Goal: Information Seeking & Learning: Learn about a topic

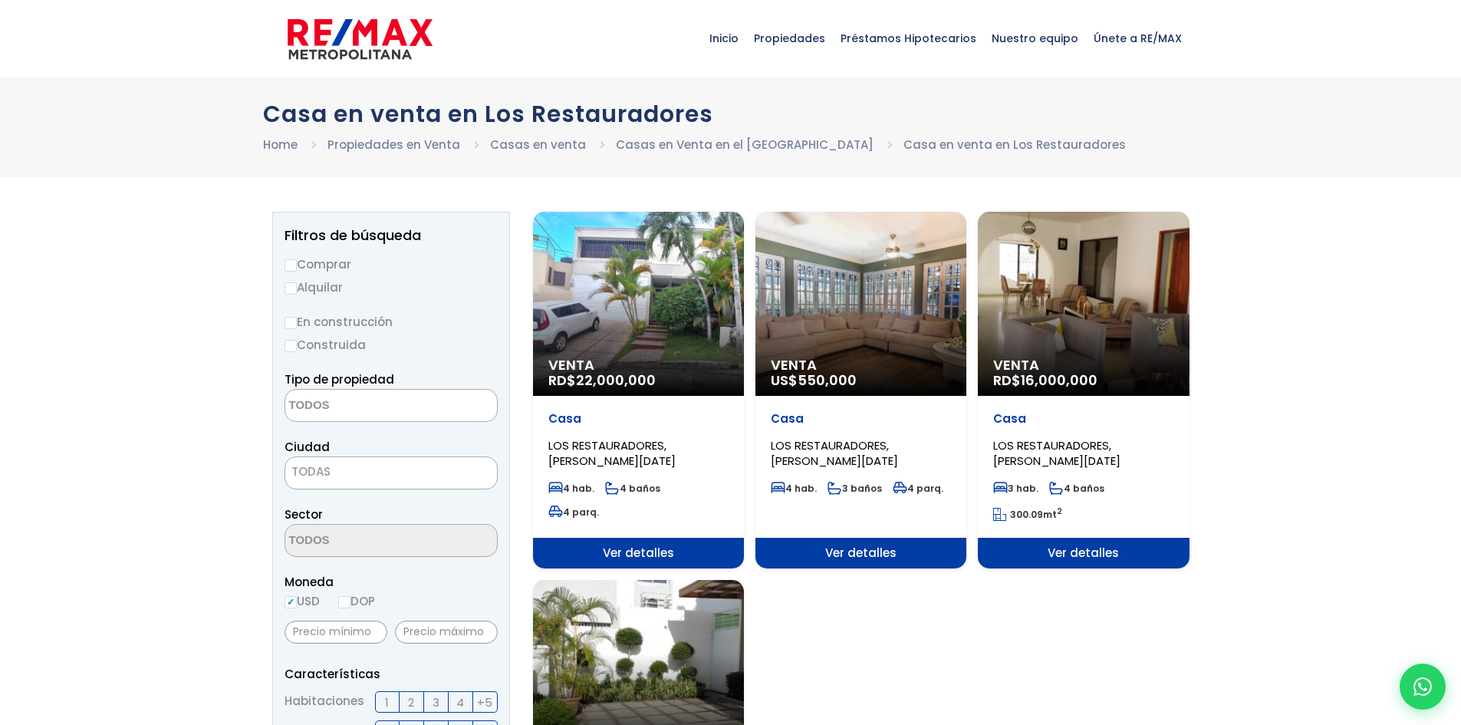
select select
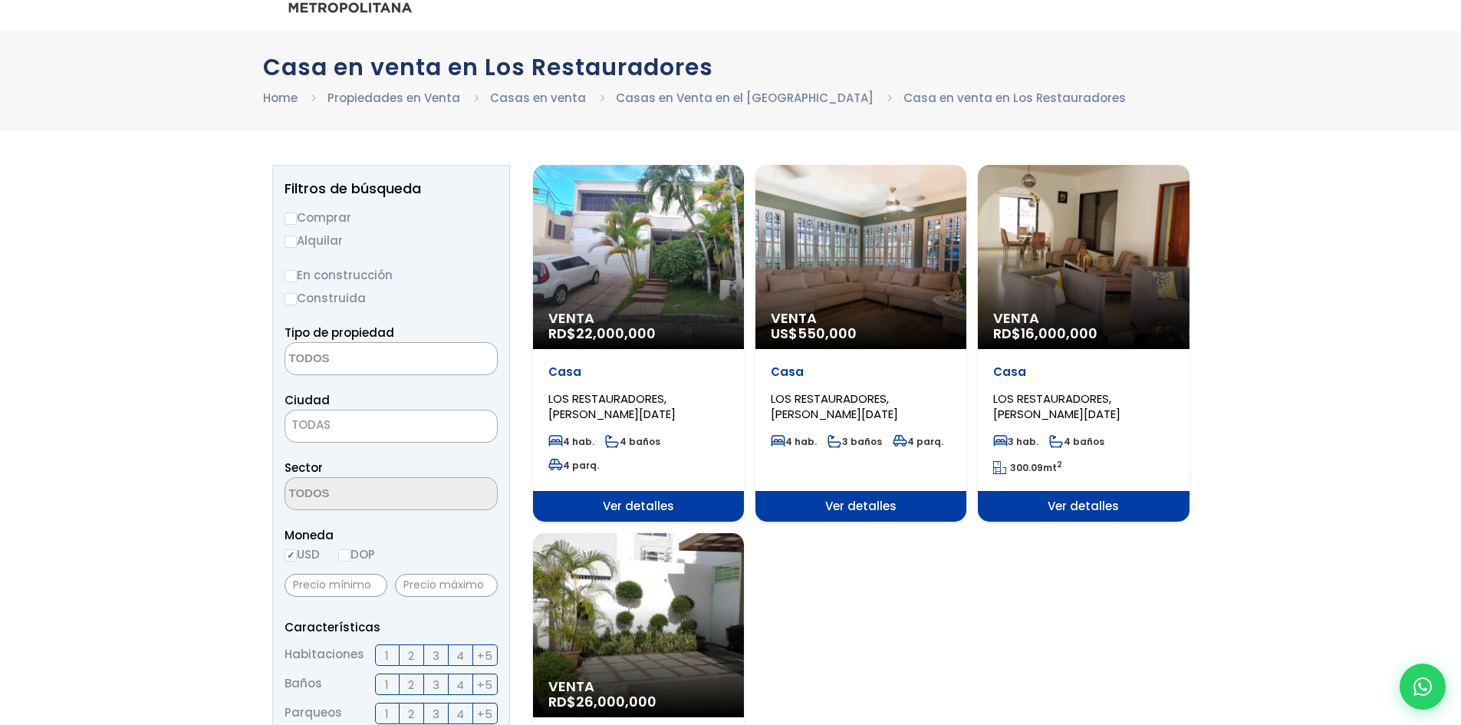
scroll to position [77, 0]
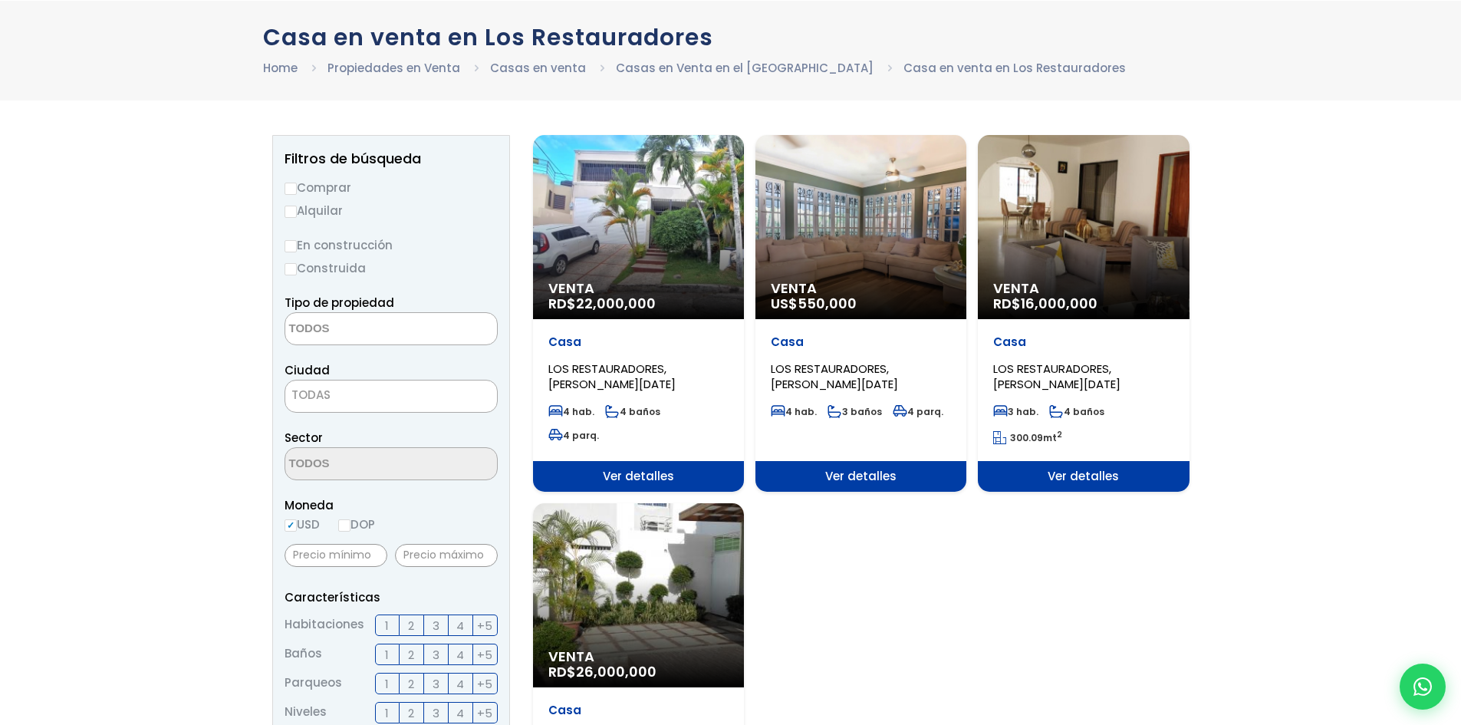
click at [662, 373] on span "LOS RESTAURADORES, SANTO DOMINGO DE GUZMÁN" at bounding box center [611, 375] width 127 height 31
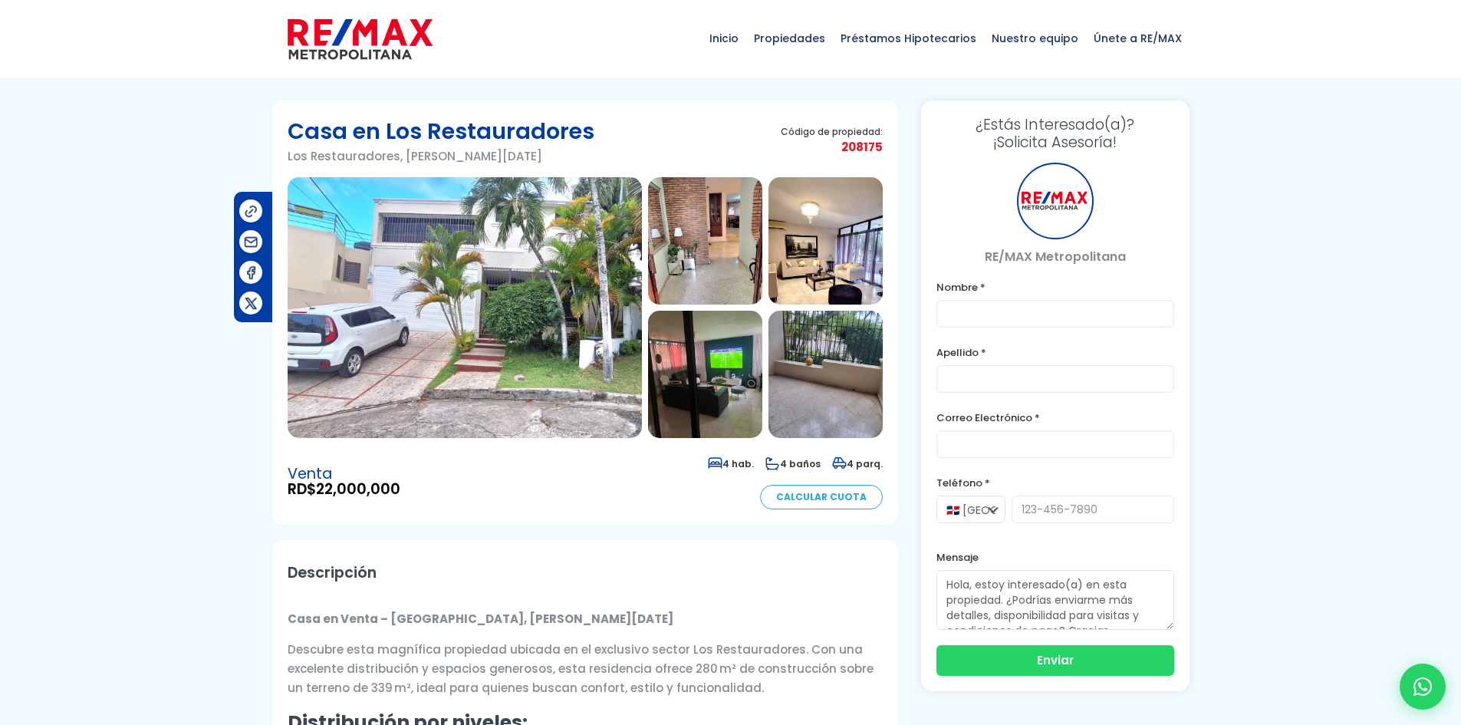
click at [482, 364] on img at bounding box center [465, 307] width 354 height 261
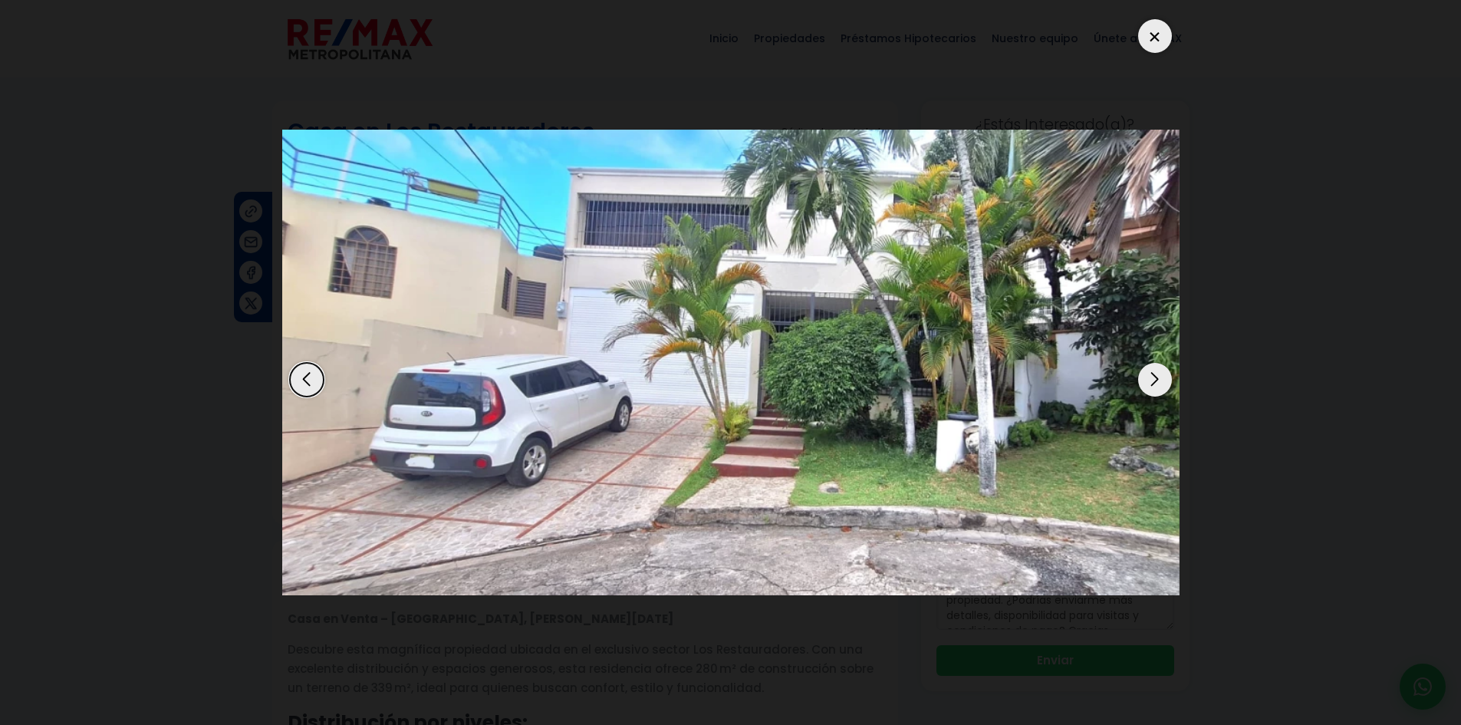
click at [1144, 379] on div "Next slide" at bounding box center [1155, 380] width 34 height 34
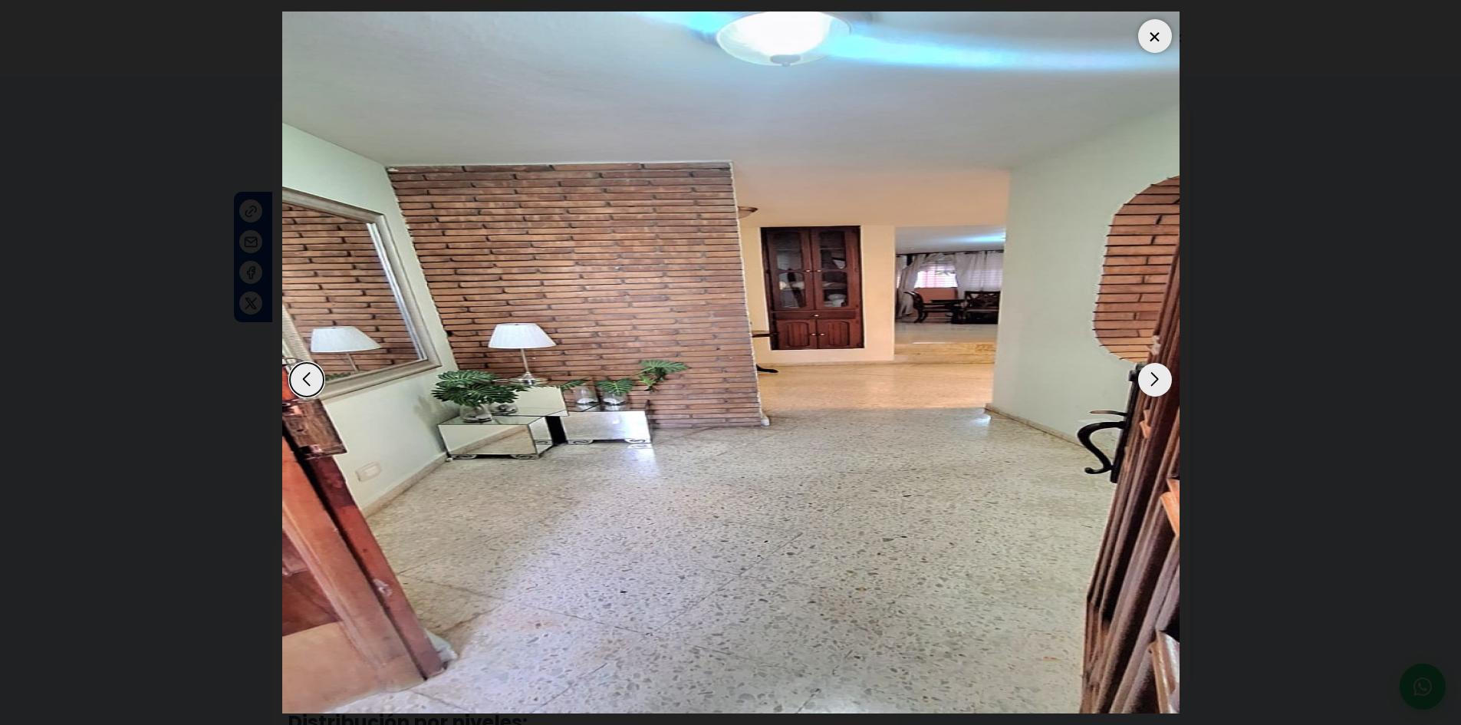
click at [1150, 379] on div "Next slide" at bounding box center [1155, 380] width 34 height 34
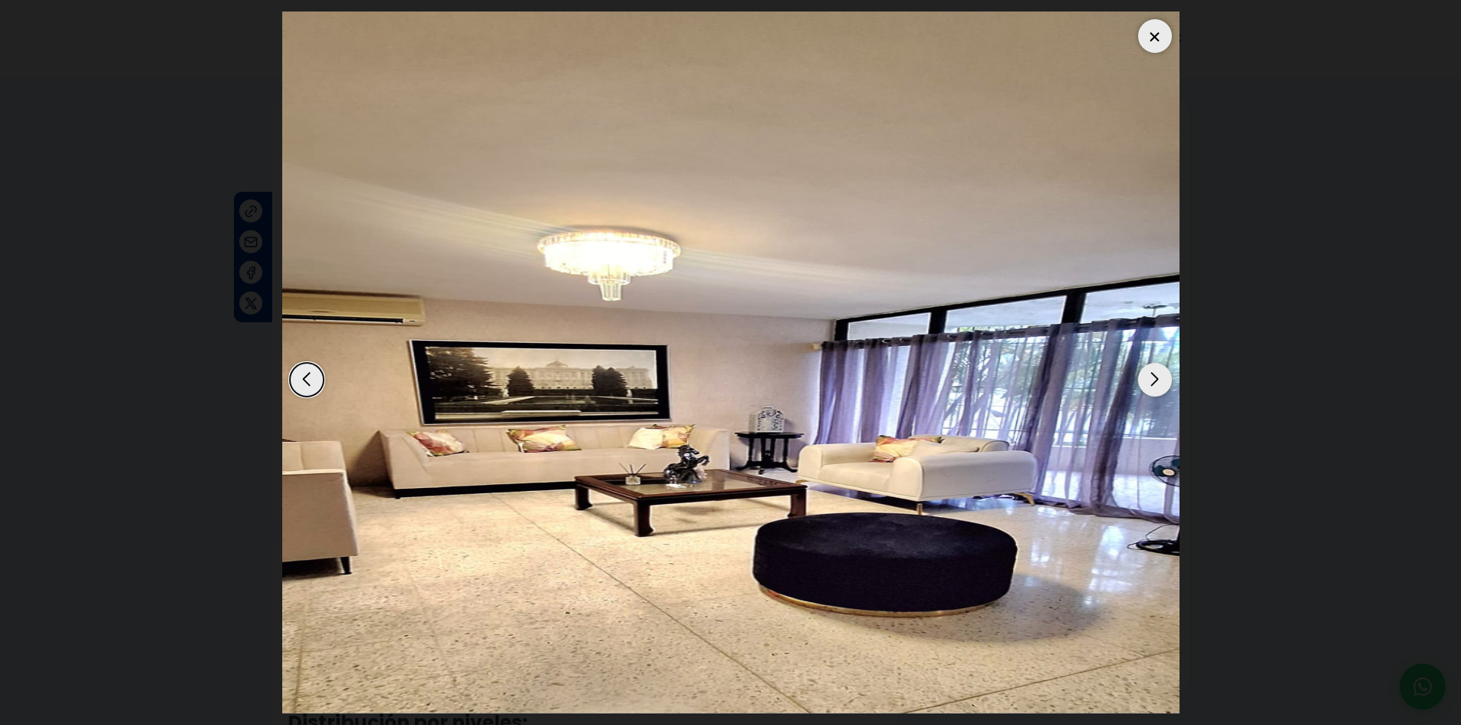
click at [1150, 379] on div "Next slide" at bounding box center [1155, 380] width 34 height 34
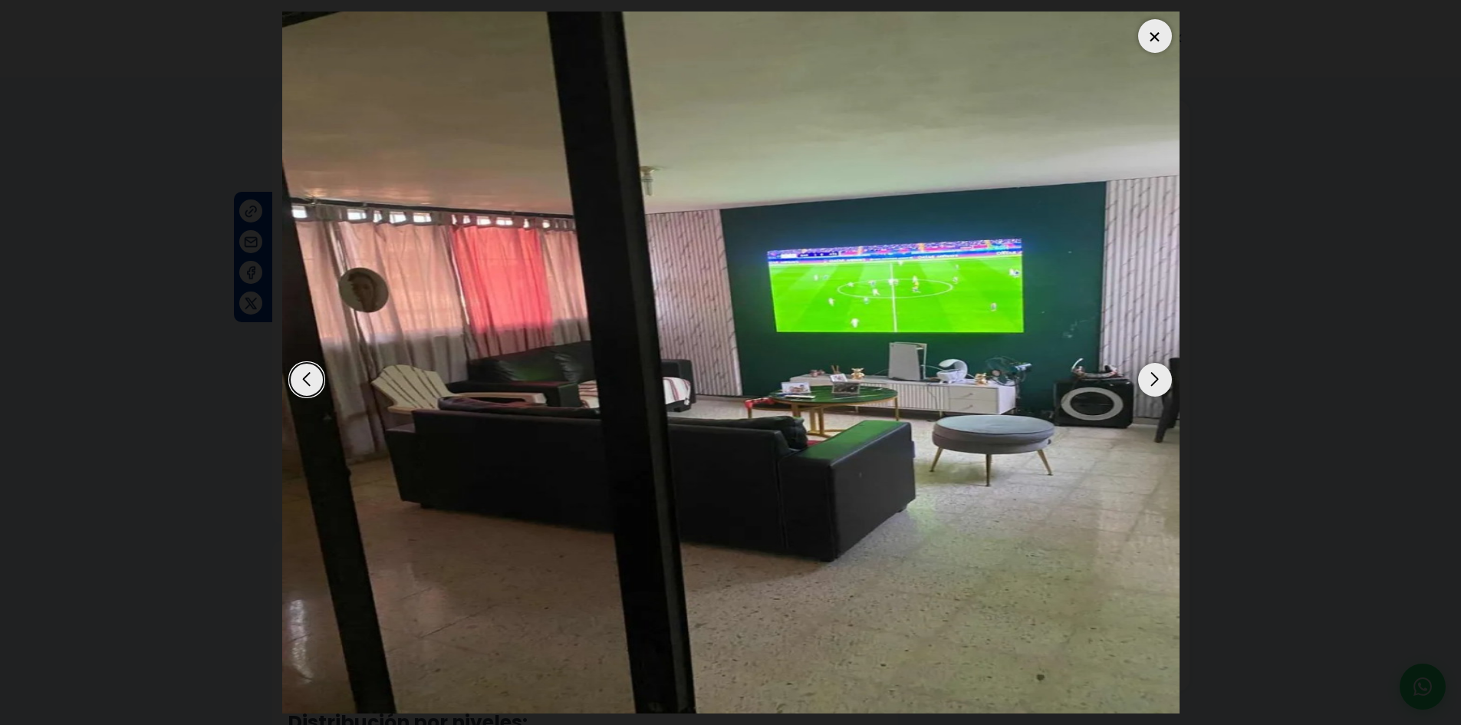
click at [1150, 379] on div "Next slide" at bounding box center [1155, 380] width 34 height 34
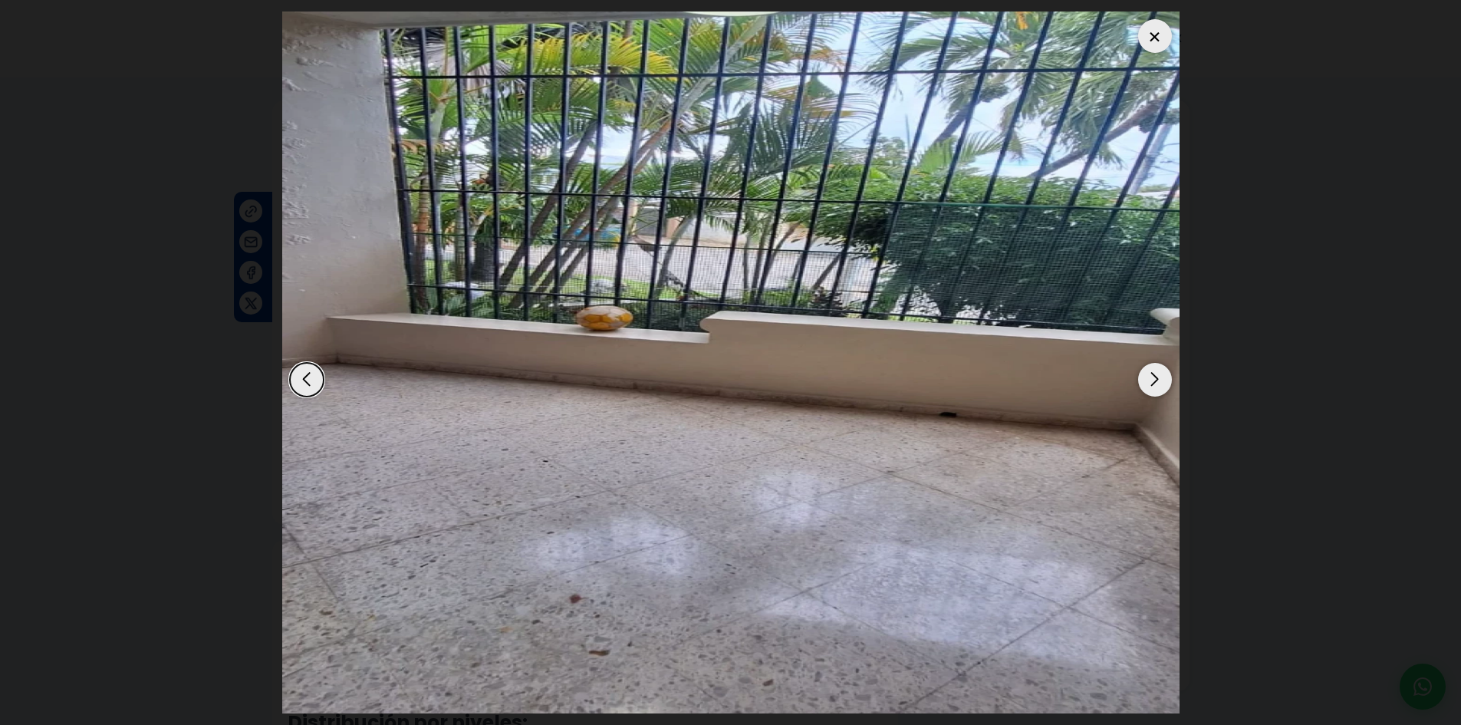
click at [1150, 379] on div "Next slide" at bounding box center [1155, 380] width 34 height 34
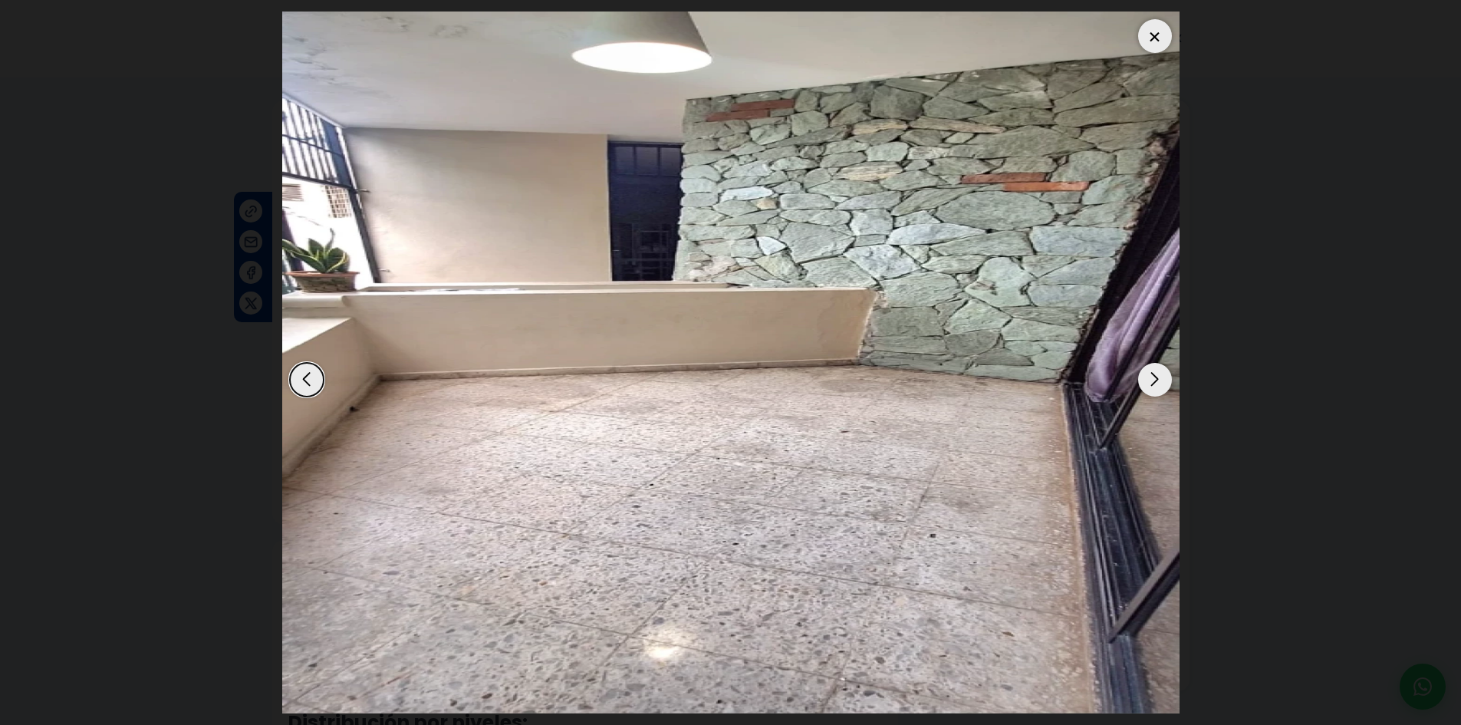
click at [1150, 379] on div "Next slide" at bounding box center [1155, 380] width 34 height 34
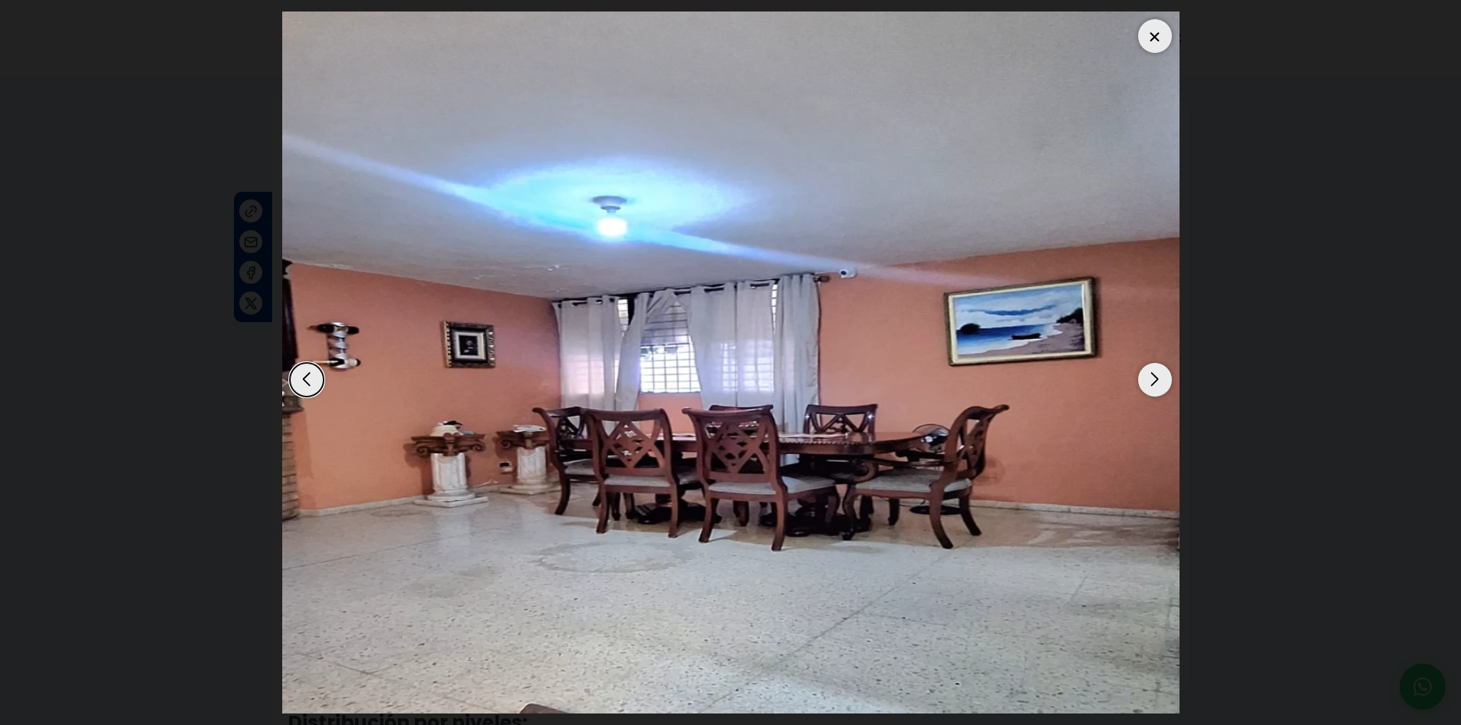
click at [1150, 379] on div "Next slide" at bounding box center [1155, 380] width 34 height 34
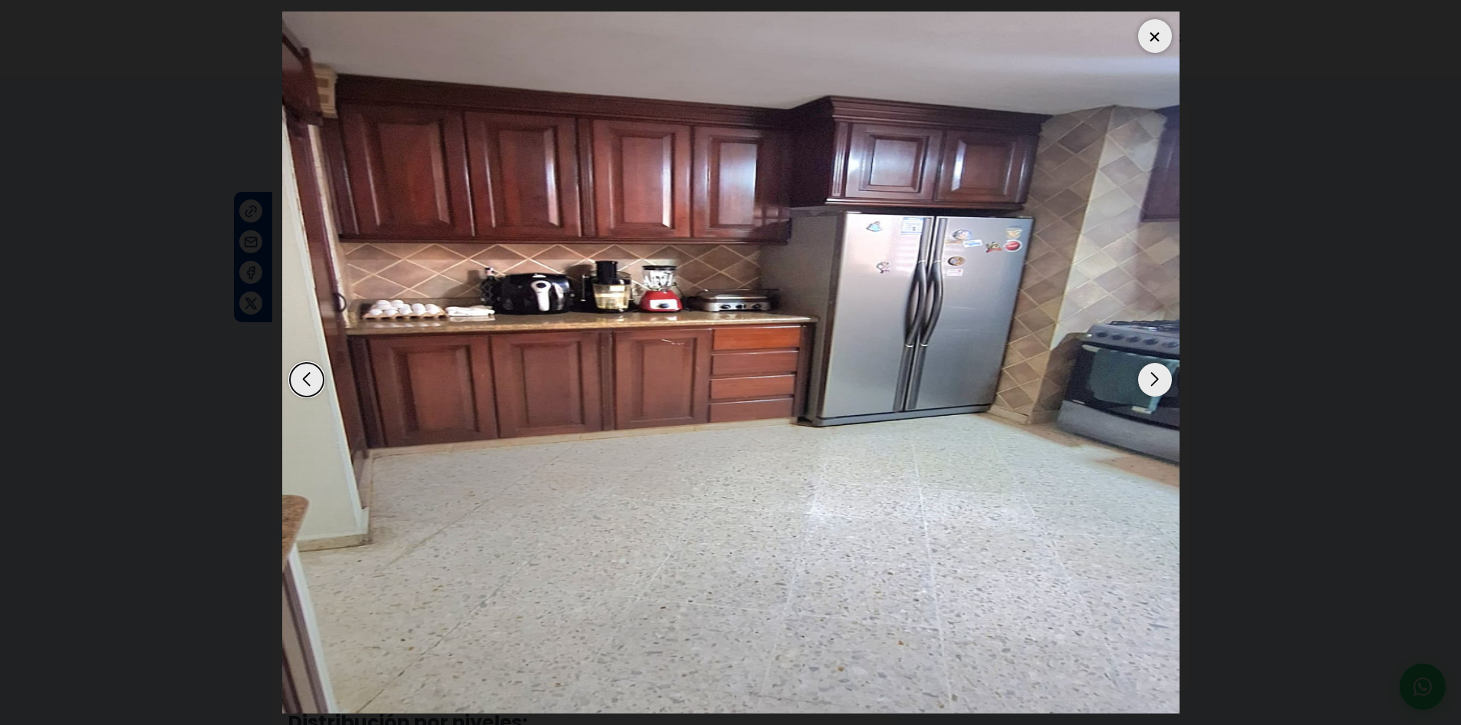
click at [1150, 379] on div "Next slide" at bounding box center [1155, 380] width 34 height 34
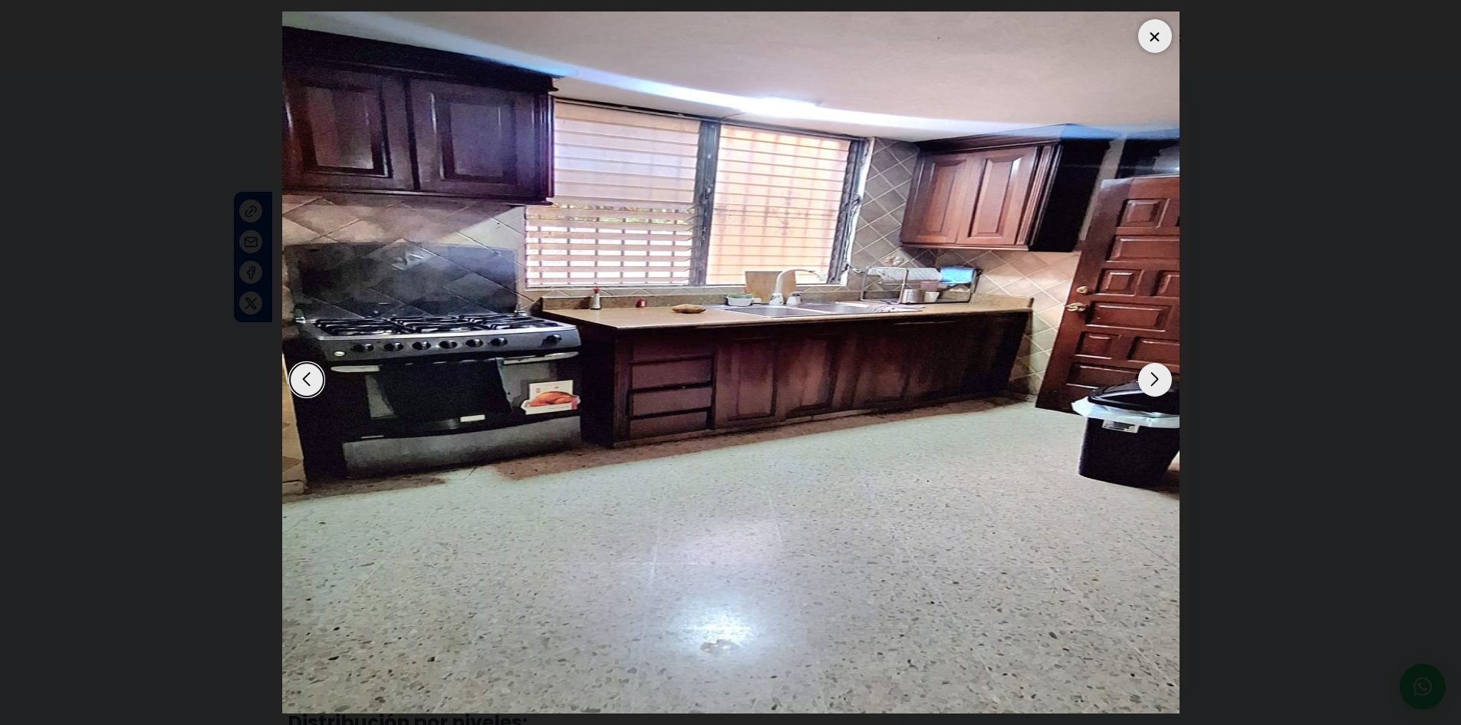
click at [1150, 379] on div "Next slide" at bounding box center [1155, 380] width 34 height 34
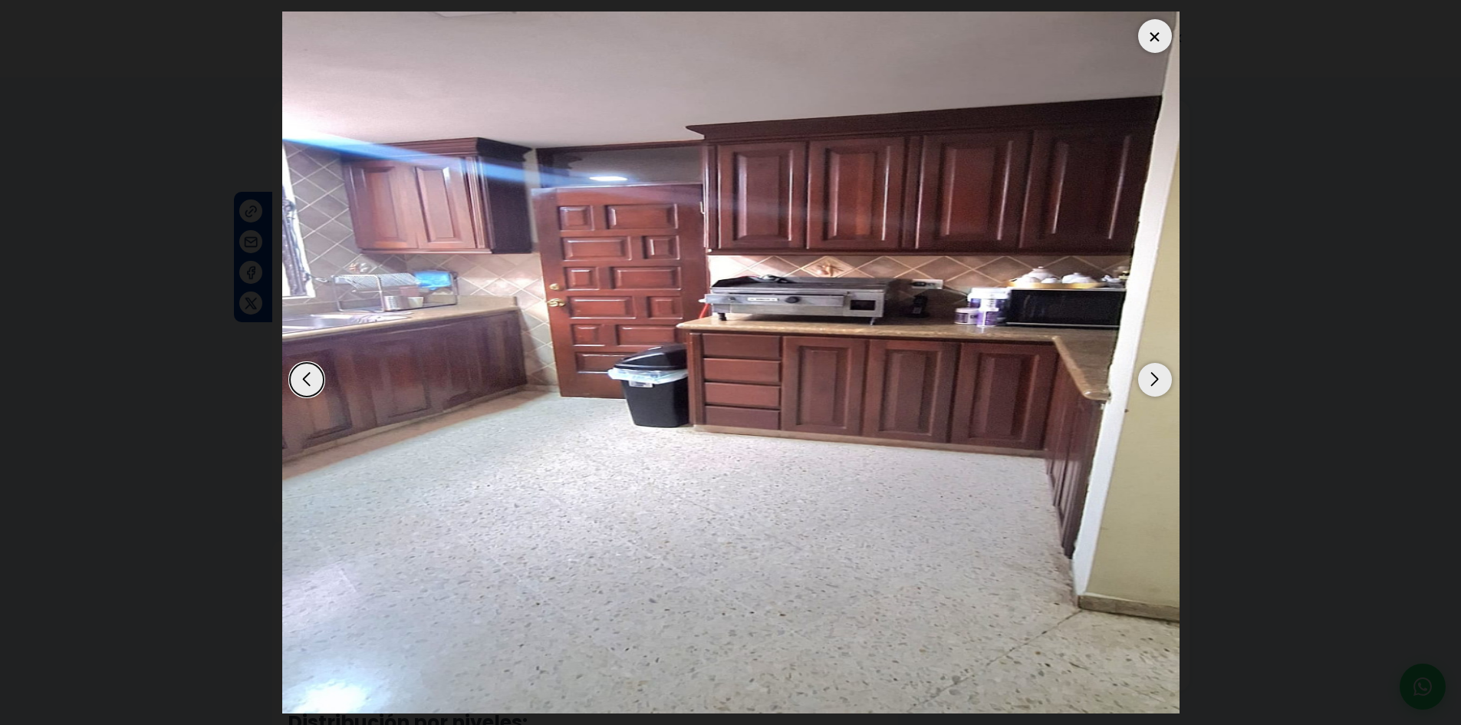
click at [1150, 379] on div "Next slide" at bounding box center [1155, 380] width 34 height 34
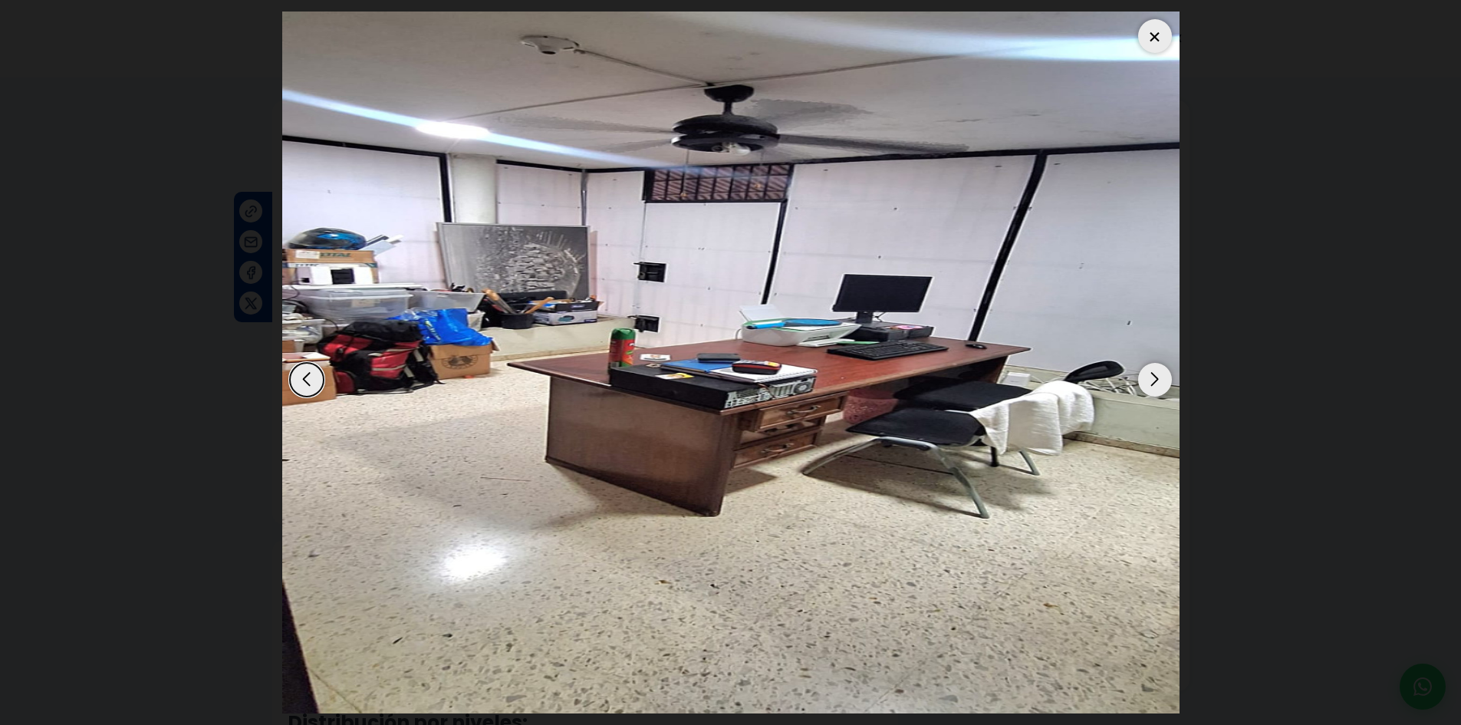
click at [1150, 379] on div "Next slide" at bounding box center [1155, 380] width 34 height 34
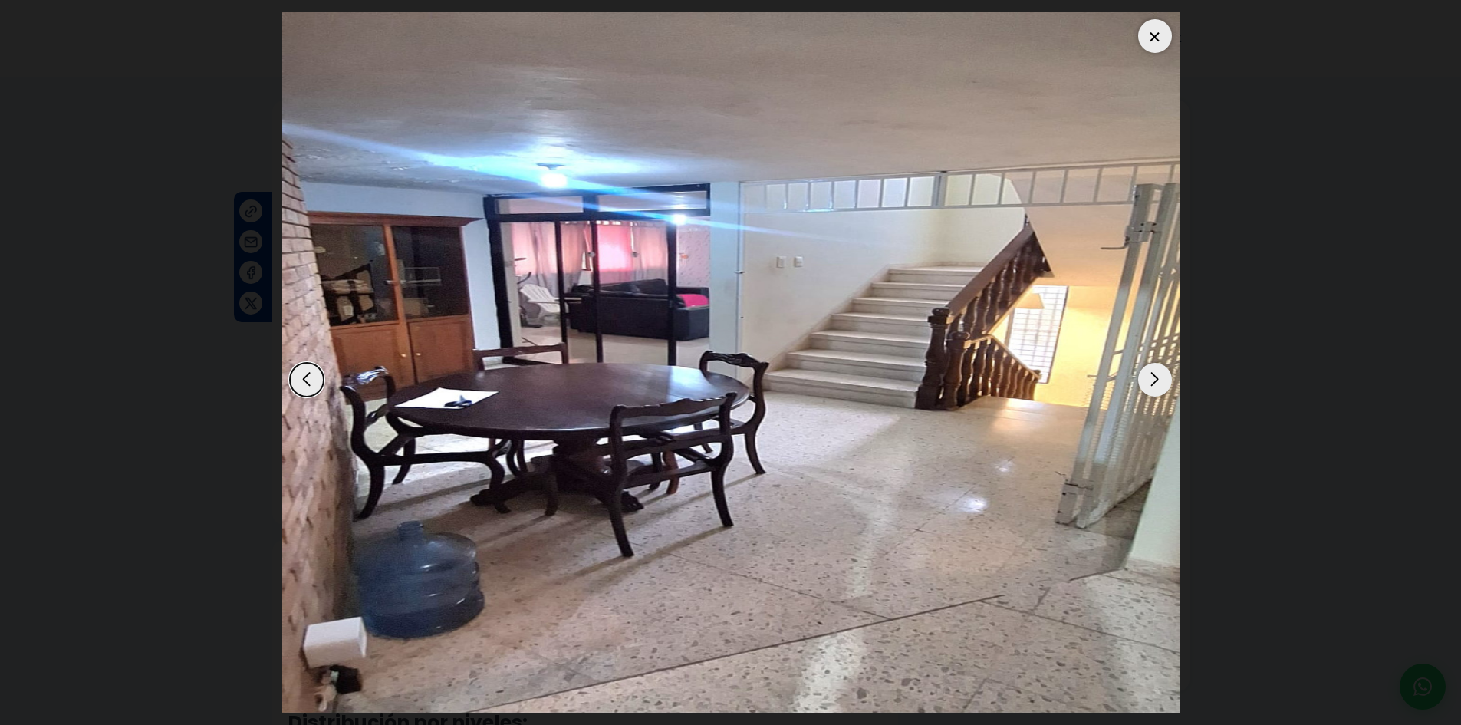
click at [1150, 379] on div "Next slide" at bounding box center [1155, 380] width 34 height 34
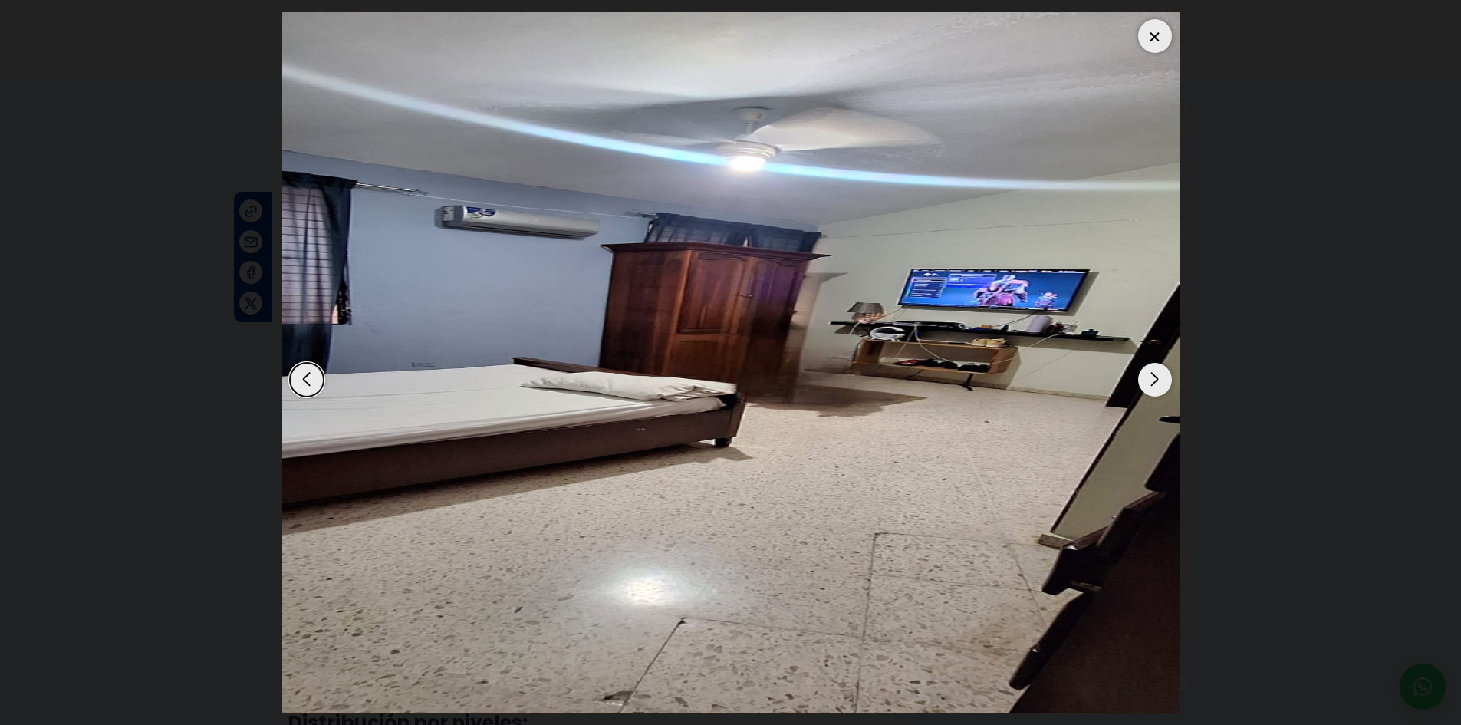
click at [1150, 379] on div "Next slide" at bounding box center [1155, 380] width 34 height 34
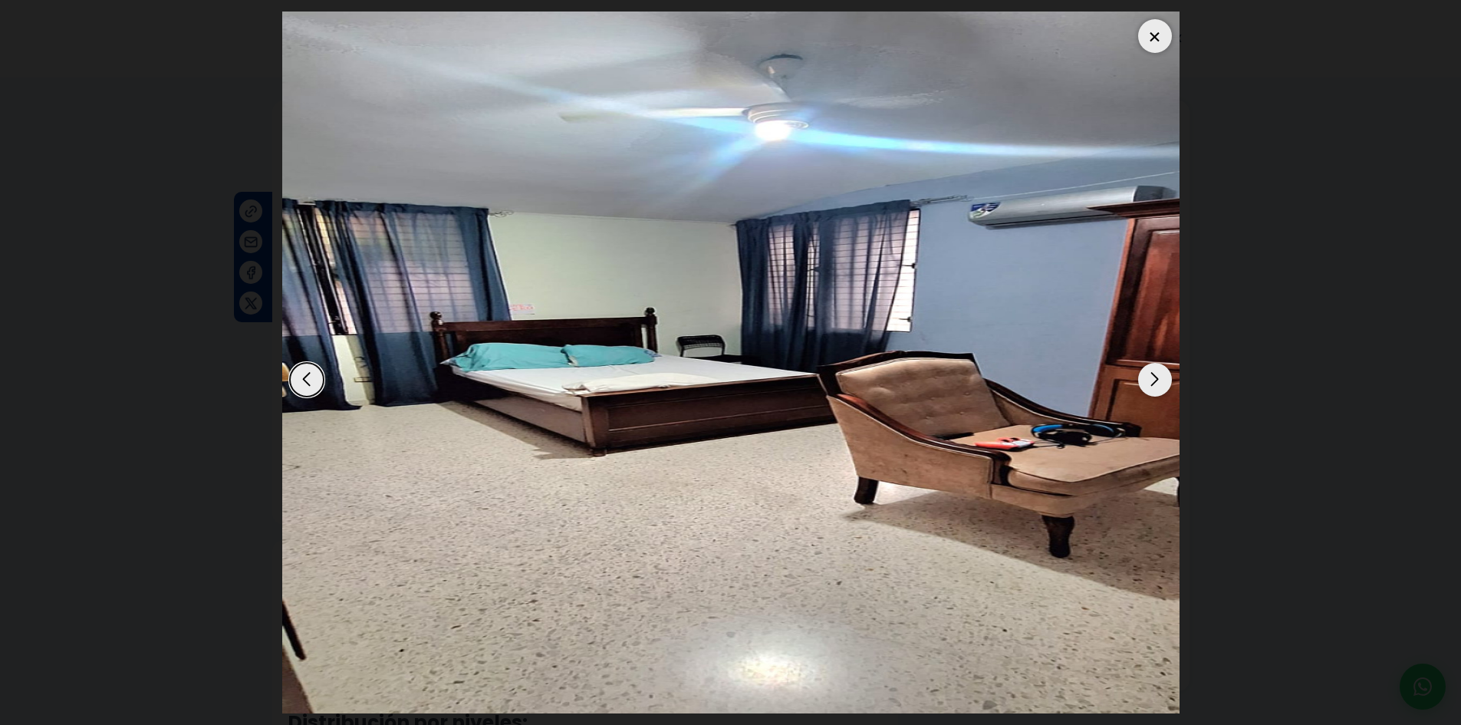
click at [1149, 41] on div at bounding box center [1155, 36] width 34 height 34
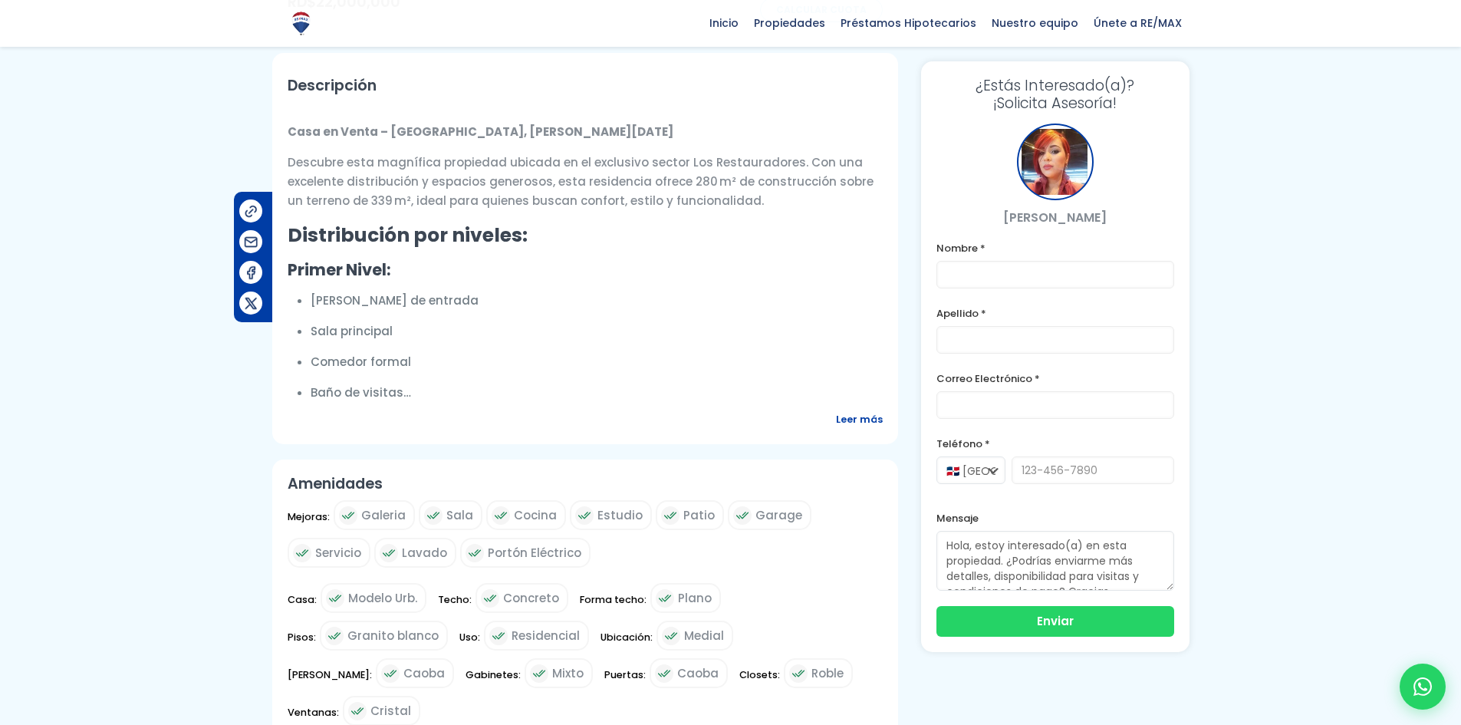
scroll to position [537, 0]
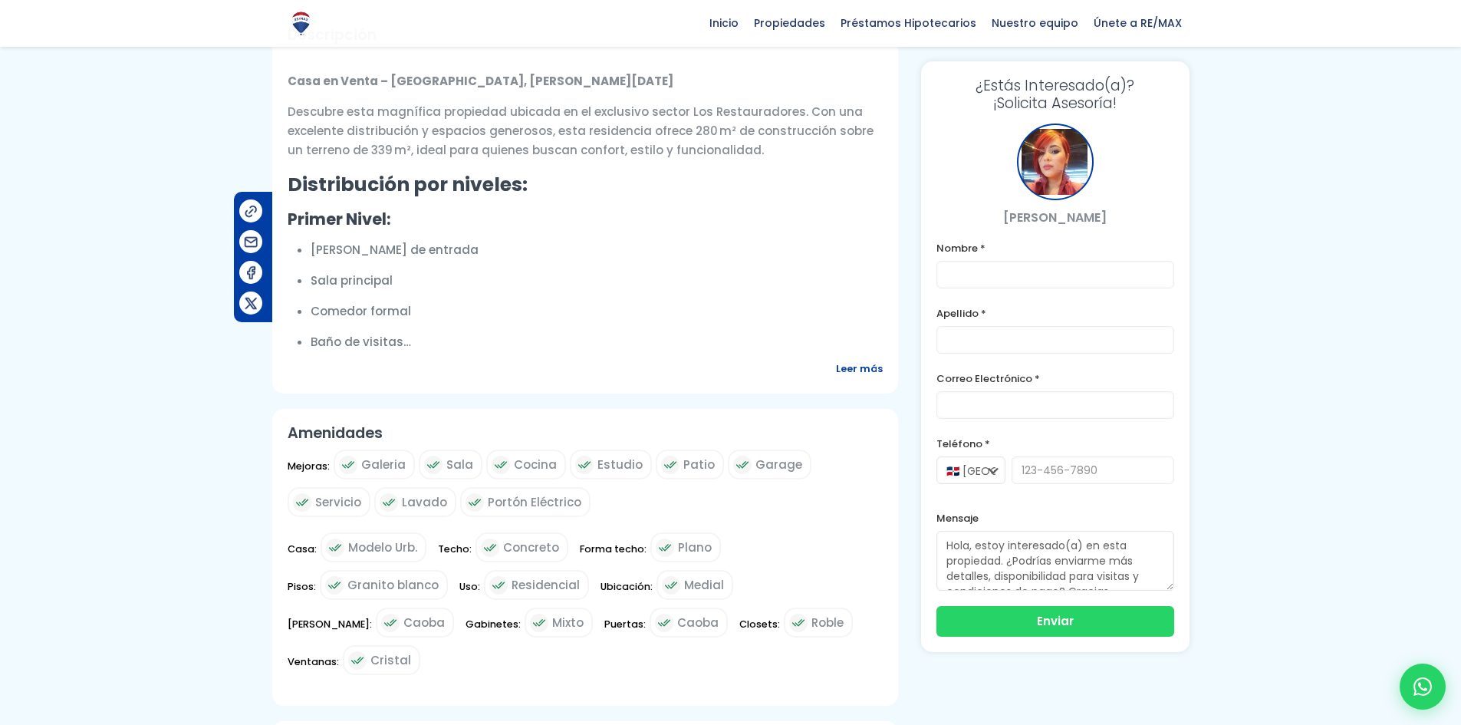
click at [864, 370] on span "Leer más" at bounding box center [859, 368] width 47 height 19
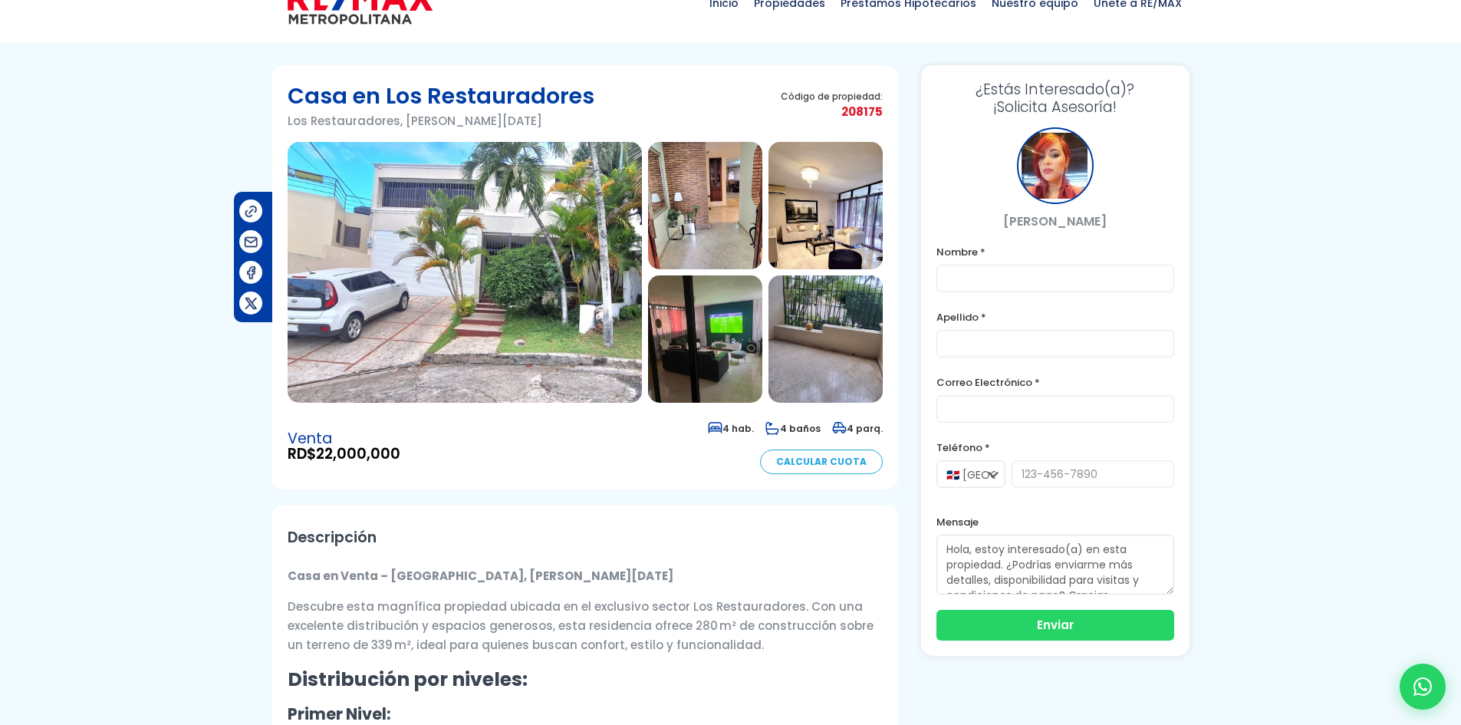
scroll to position [0, 0]
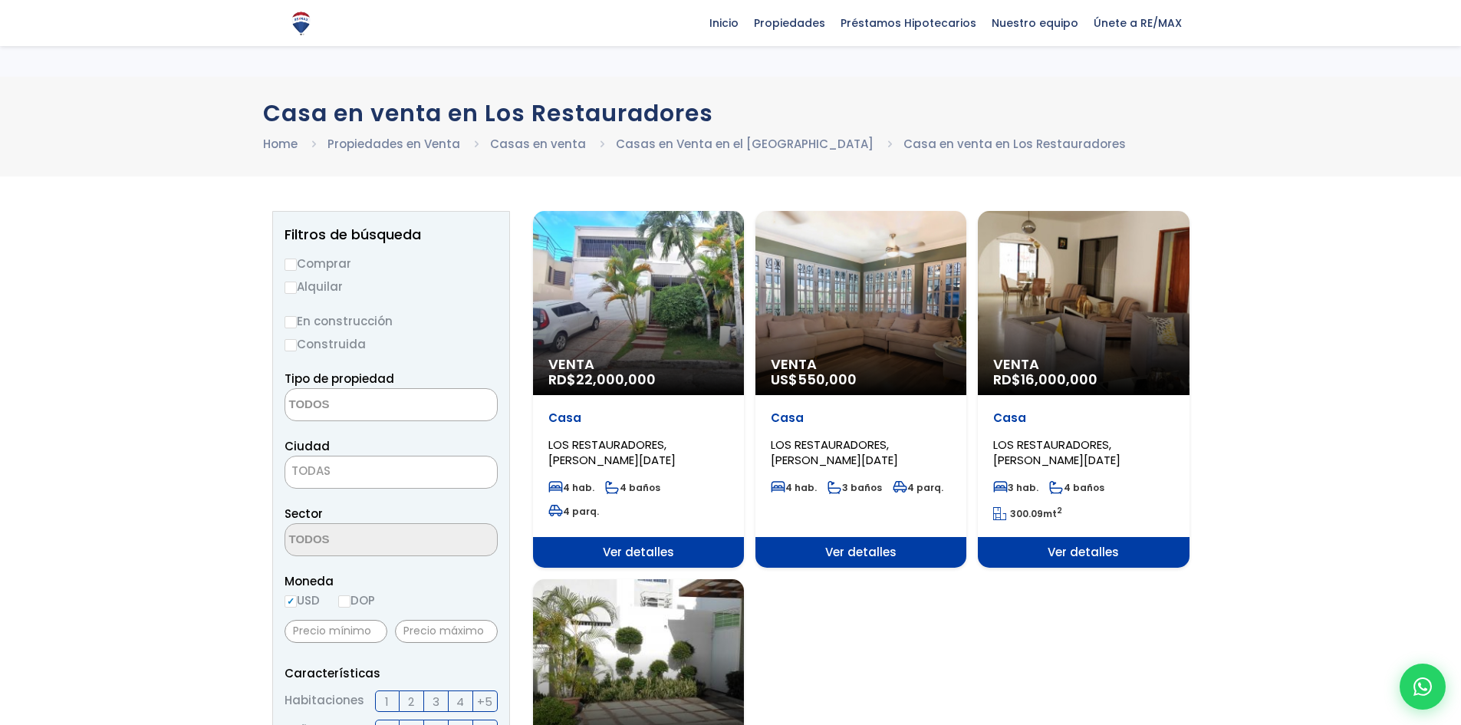
select select
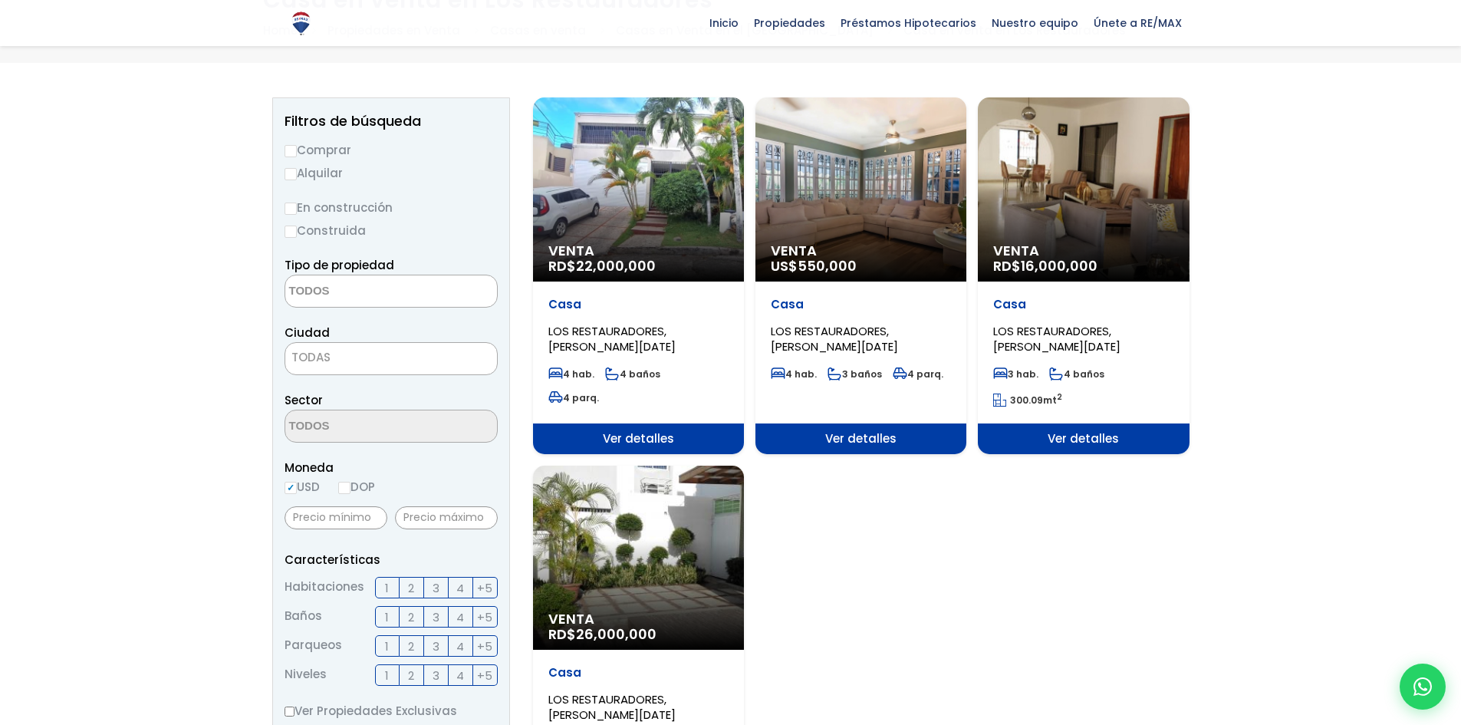
scroll to position [307, 0]
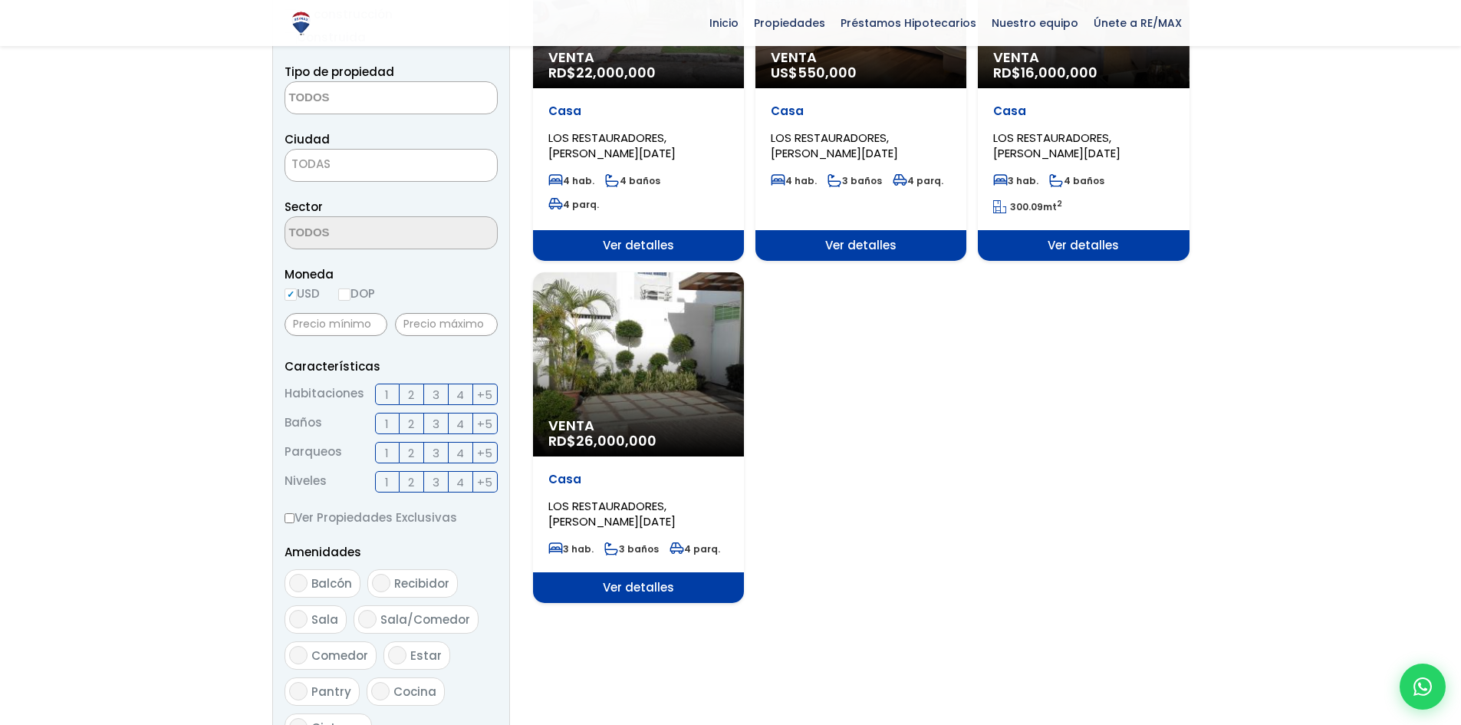
click at [597, 520] on span "LOS RESTAURADORES, [PERSON_NAME][DATE]" at bounding box center [611, 513] width 127 height 31
click at [639, 507] on span "LOS RESTAURADORES, [PERSON_NAME][DATE]" at bounding box center [611, 513] width 127 height 31
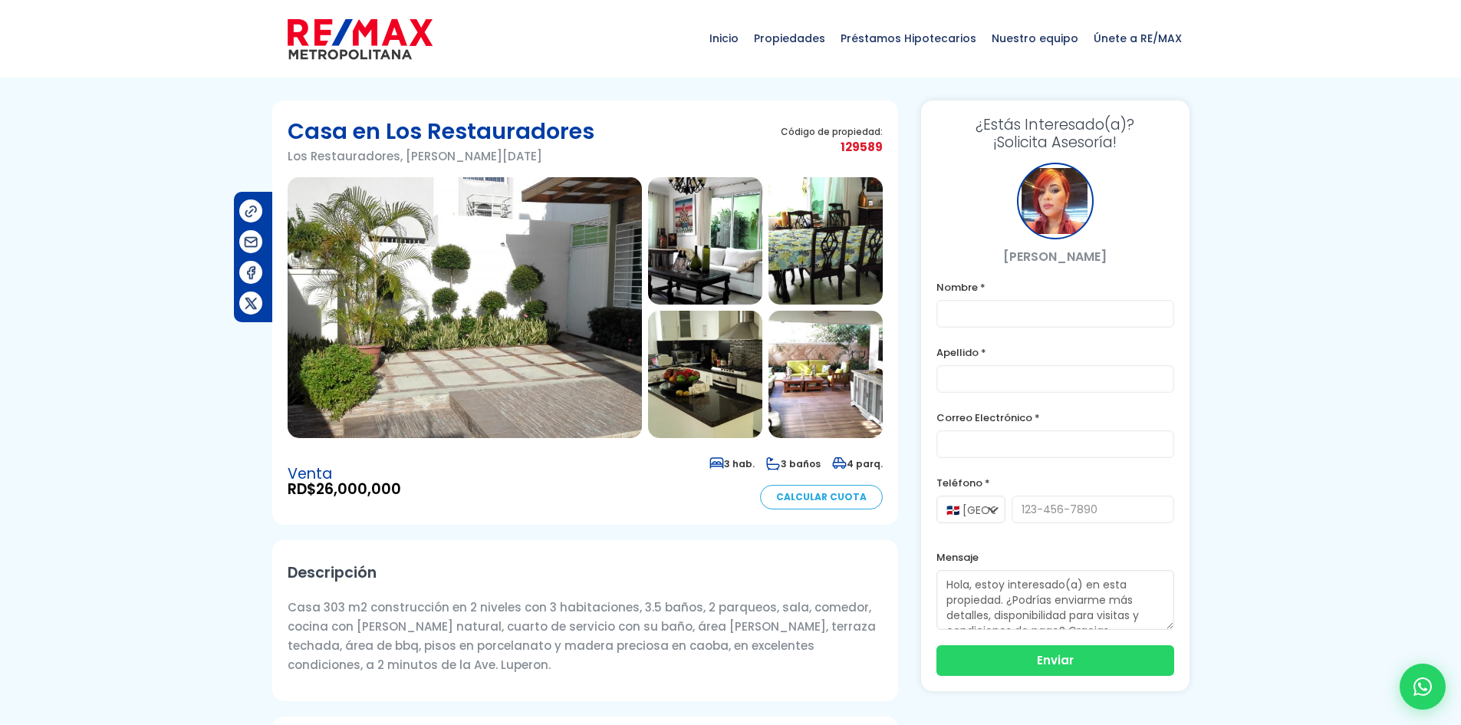
click at [562, 249] on img at bounding box center [465, 307] width 354 height 261
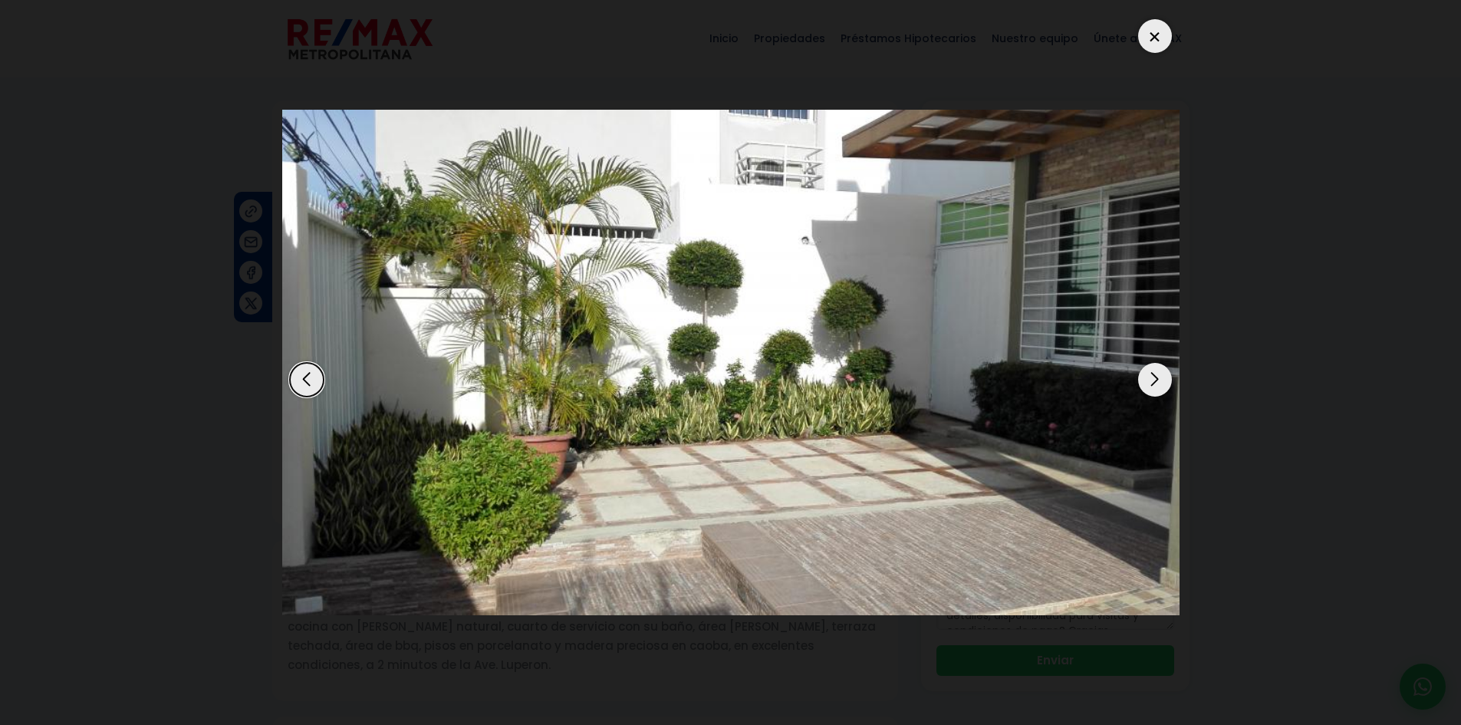
click at [1154, 377] on div "Next slide" at bounding box center [1155, 380] width 34 height 34
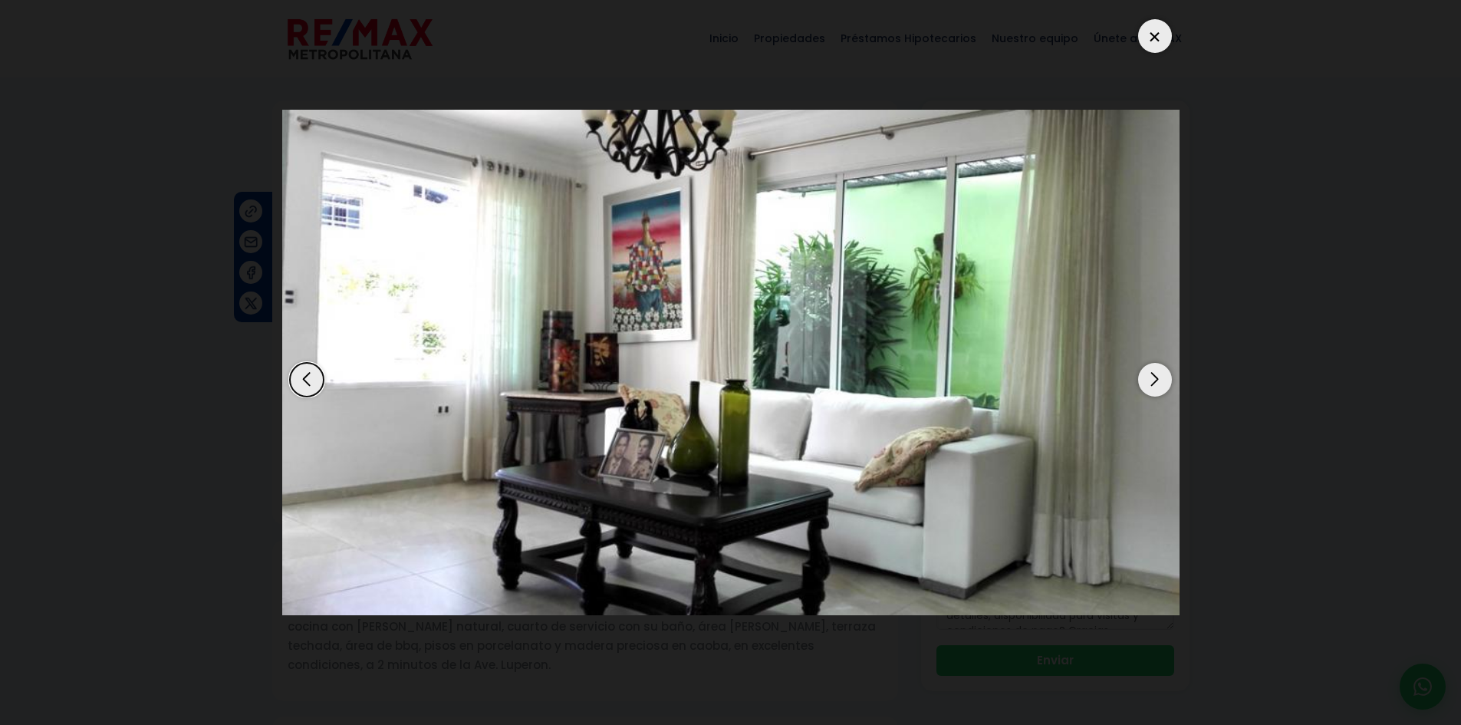
click at [1151, 379] on div "Next slide" at bounding box center [1155, 380] width 34 height 34
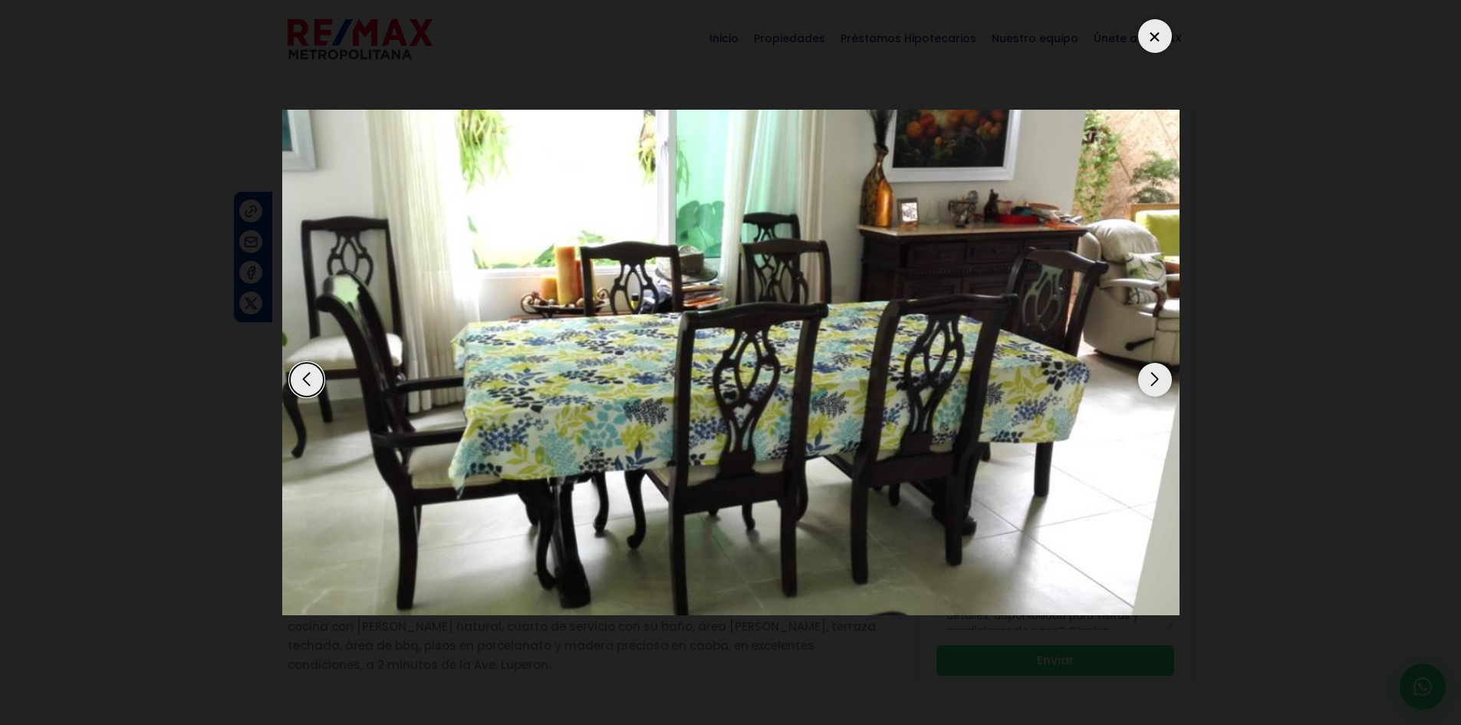
click at [1150, 377] on div "Next slide" at bounding box center [1155, 380] width 34 height 34
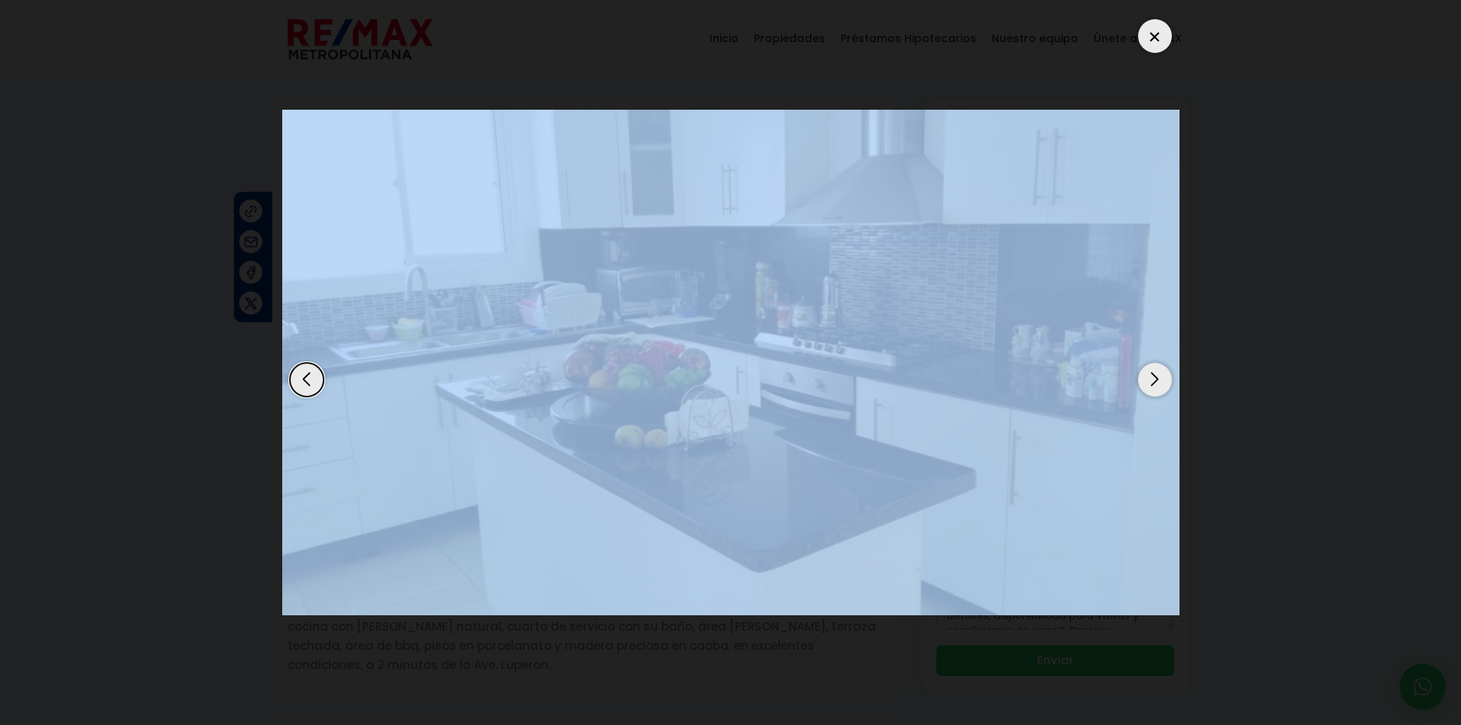
click at [1150, 377] on div "Next slide" at bounding box center [1155, 380] width 34 height 34
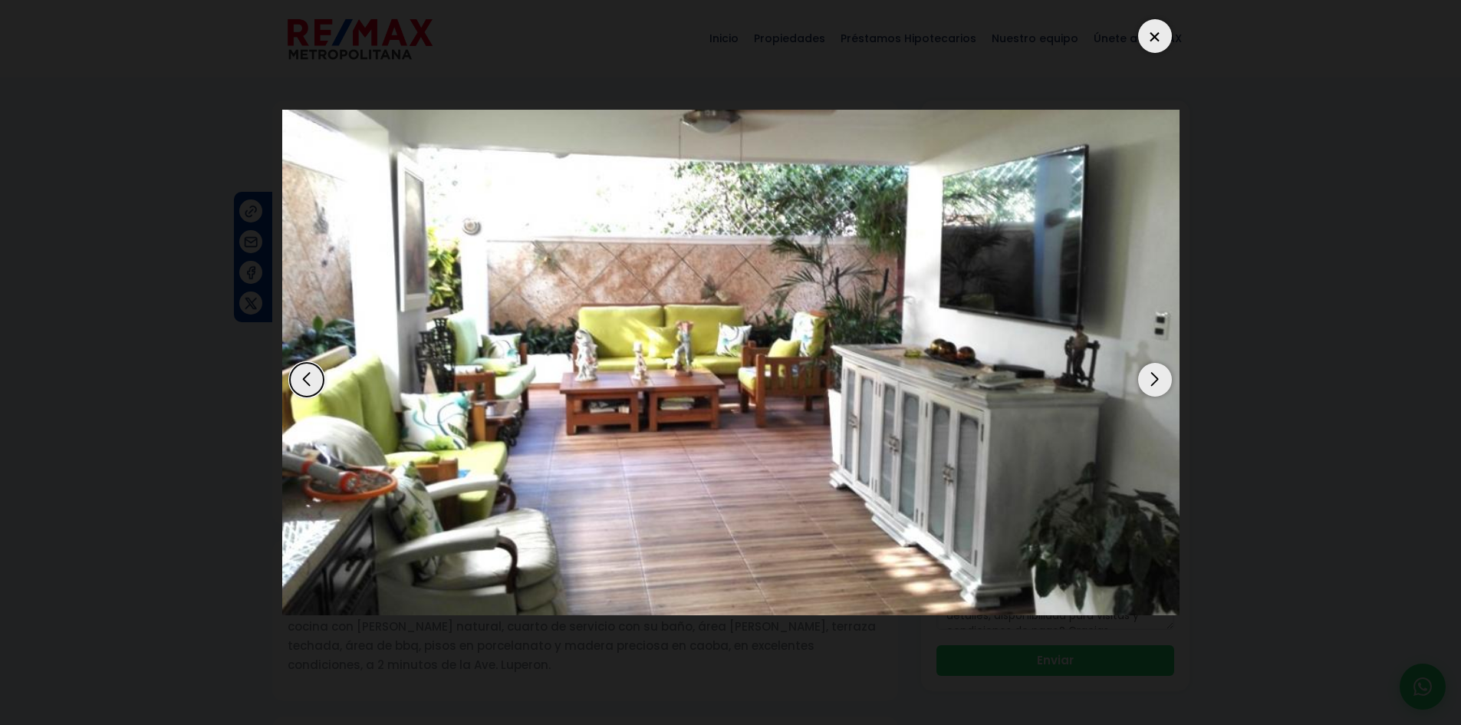
click at [1150, 377] on div "Next slide" at bounding box center [1155, 380] width 34 height 34
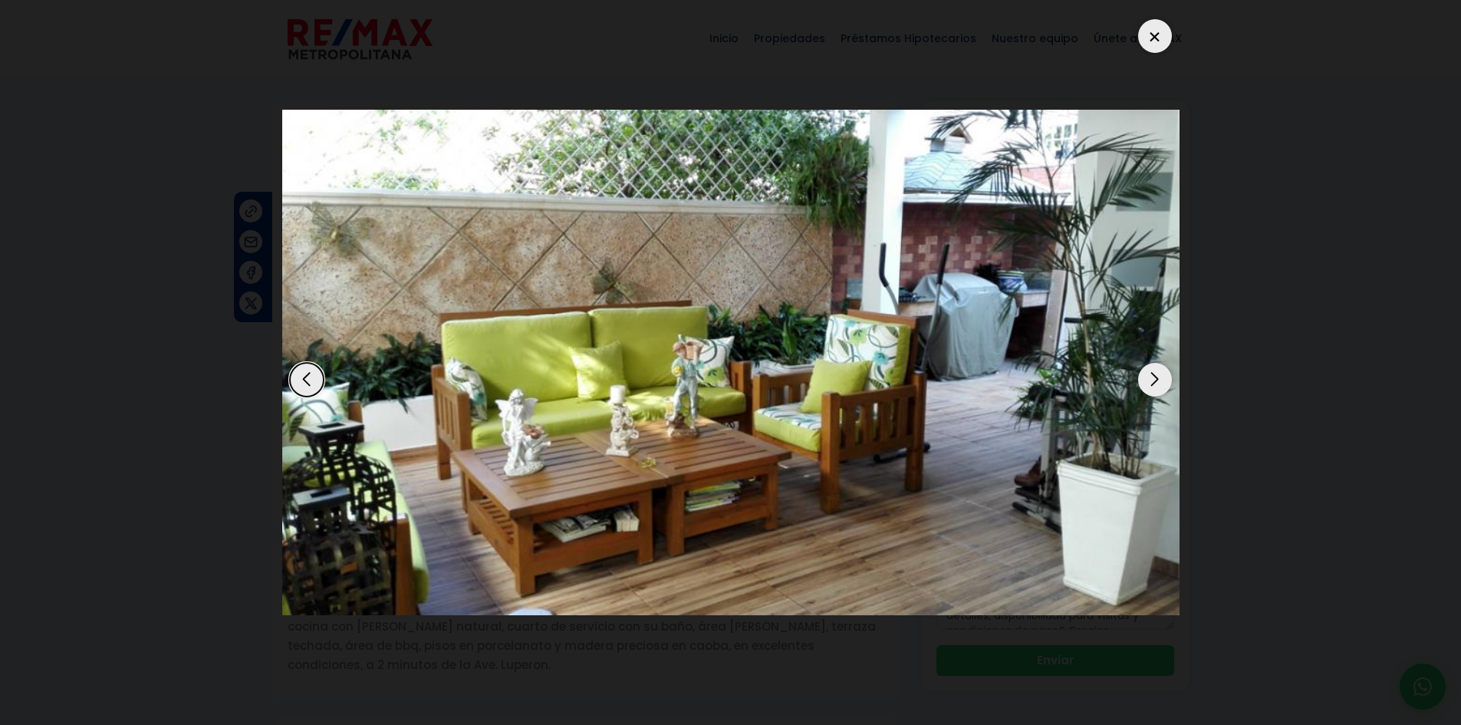
click at [1142, 385] on div "Next slide" at bounding box center [1155, 380] width 34 height 34
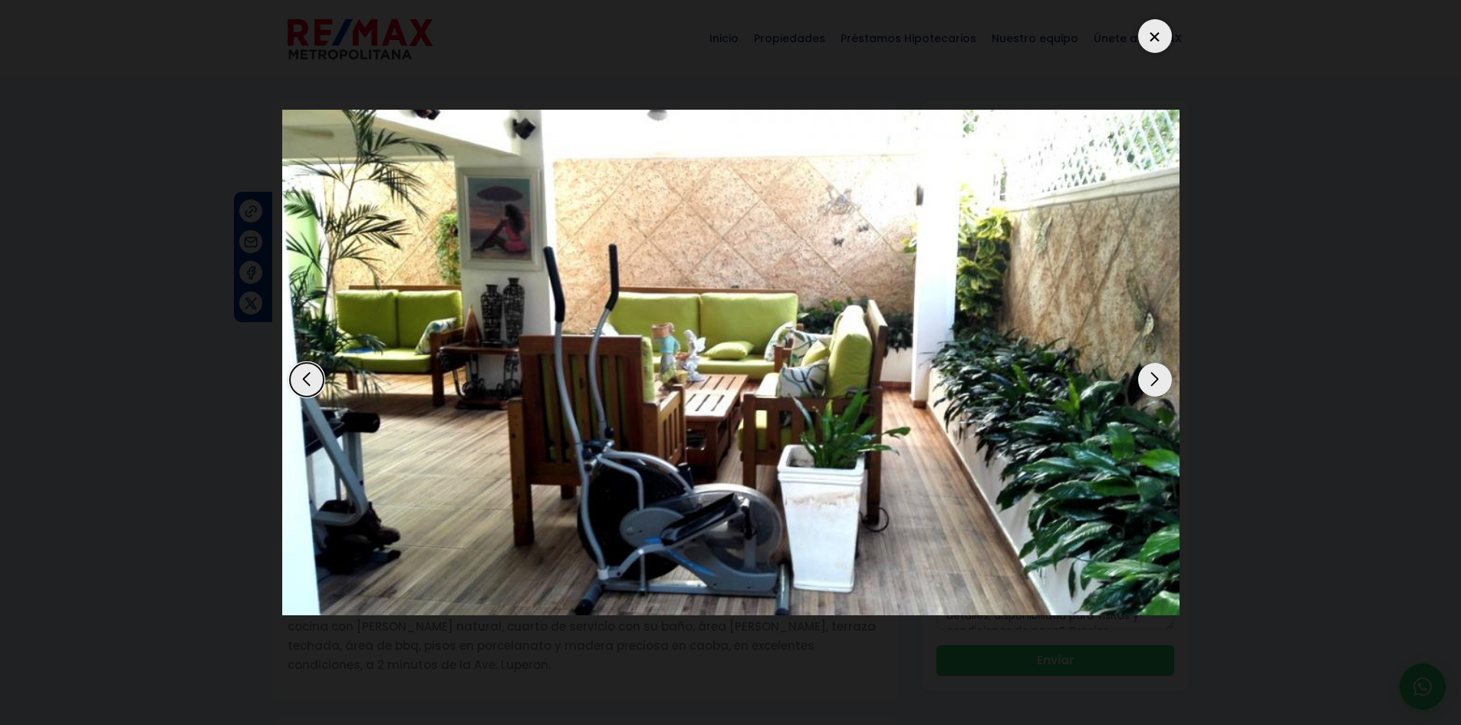
click at [1153, 377] on div "Next slide" at bounding box center [1155, 380] width 34 height 34
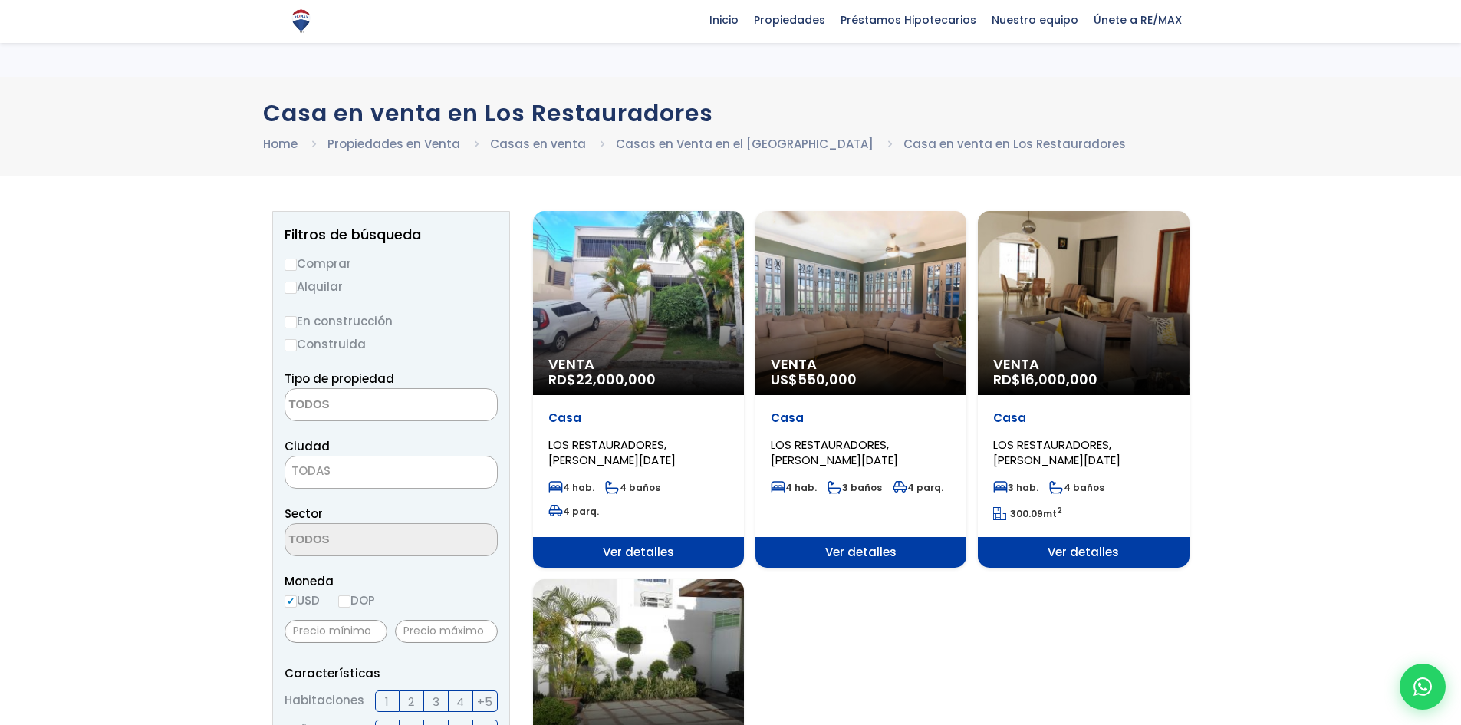
select select
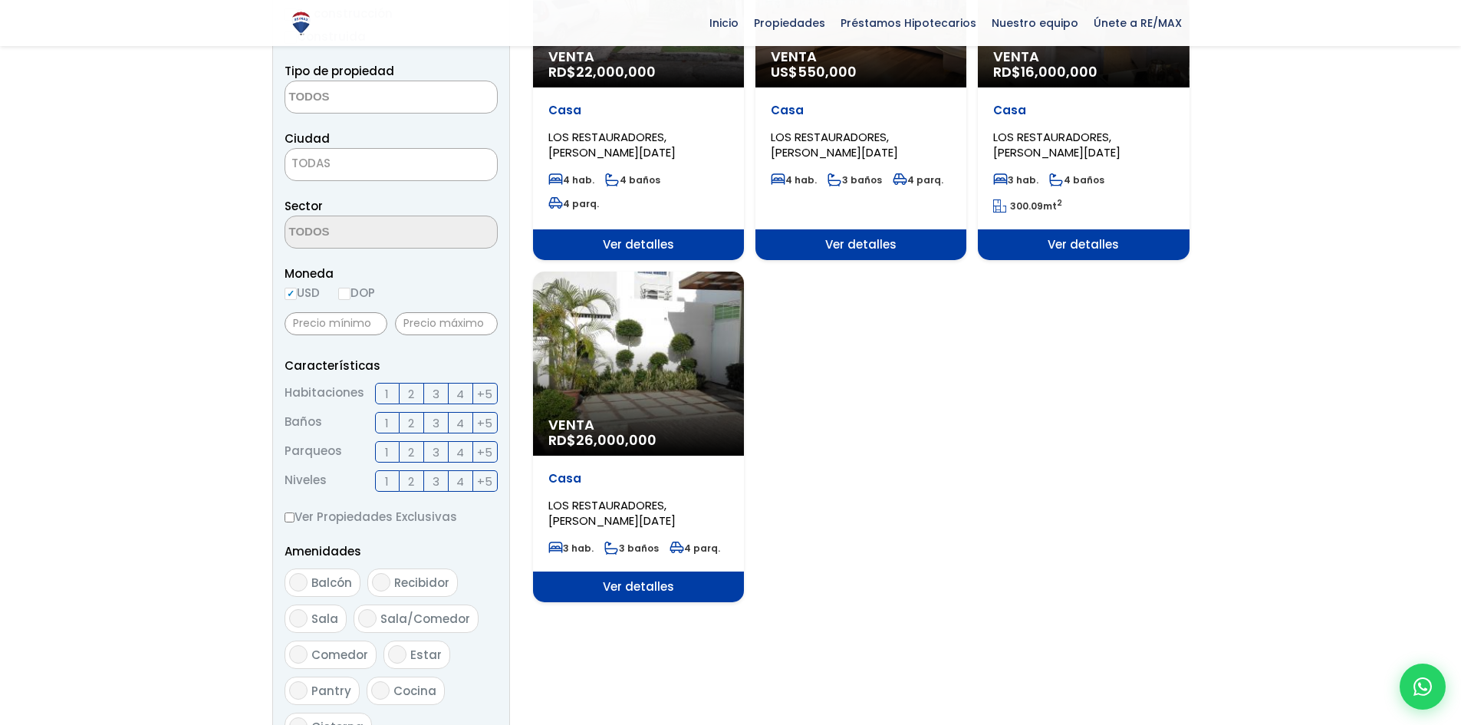
scroll to position [307, 0]
